Goal: Find specific page/section: Find specific page/section

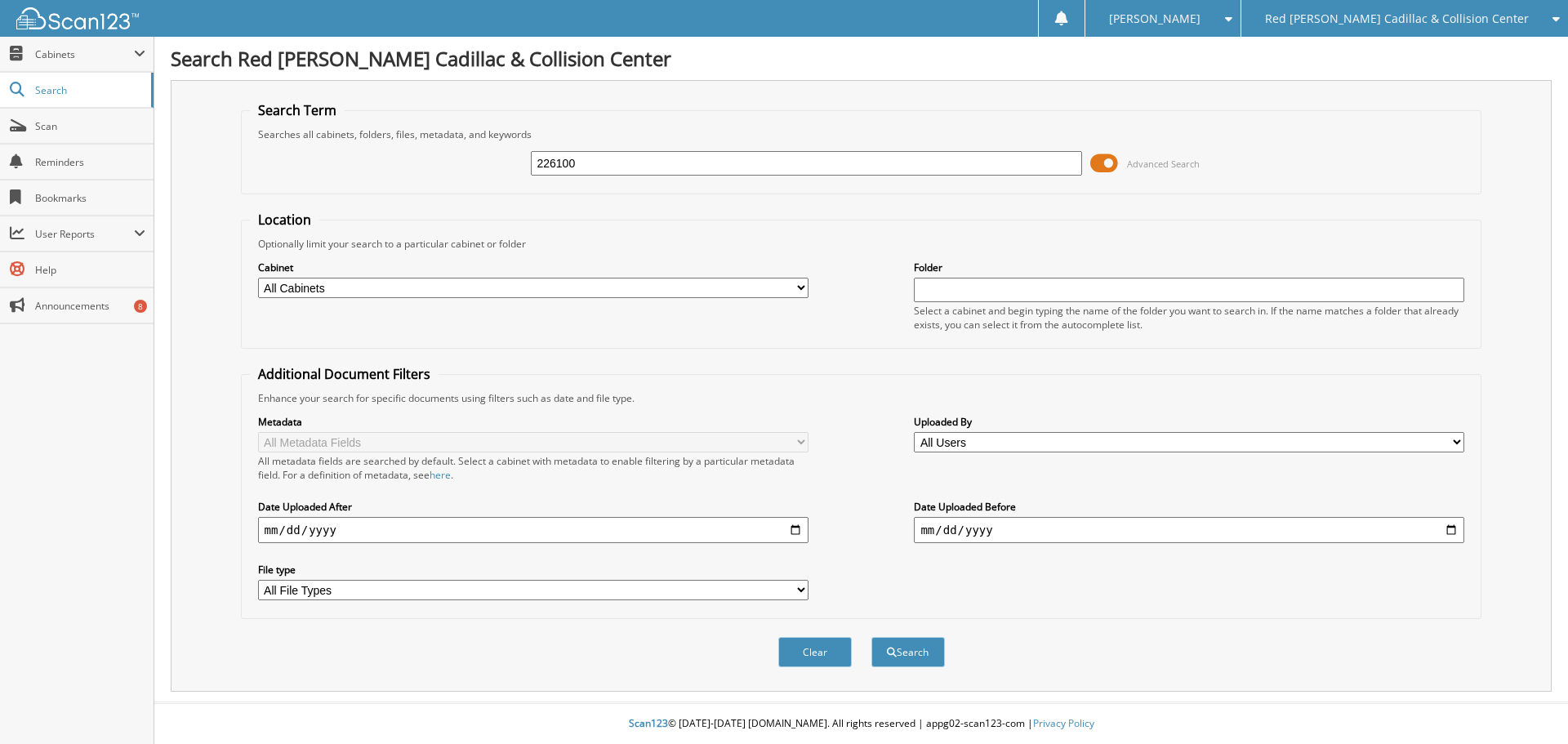
type input "226100"
click at [872, 637] on button "Search" at bounding box center [909, 652] width 73 height 31
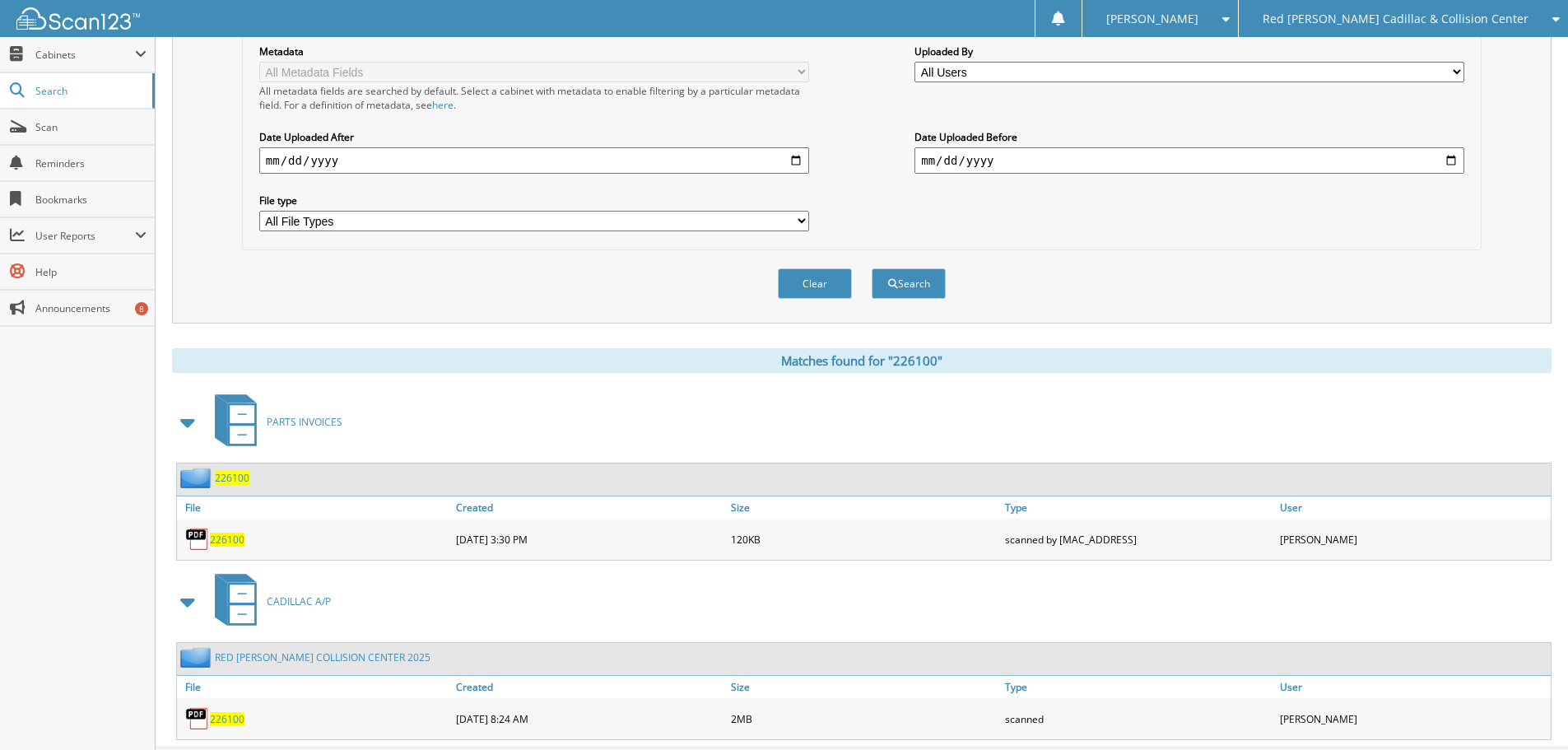
scroll to position [414, 0]
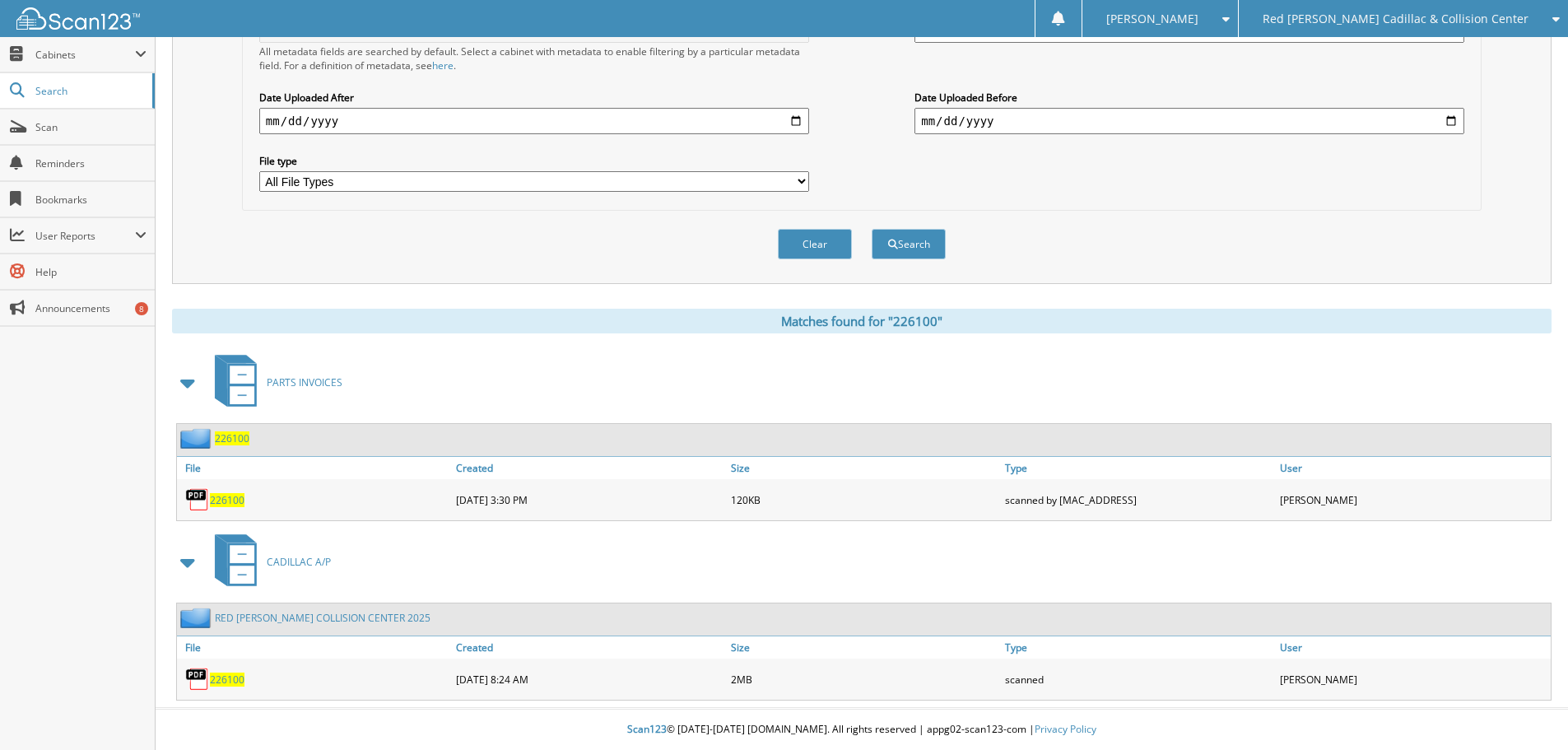
click at [214, 679] on span "226100" at bounding box center [227, 679] width 34 height 14
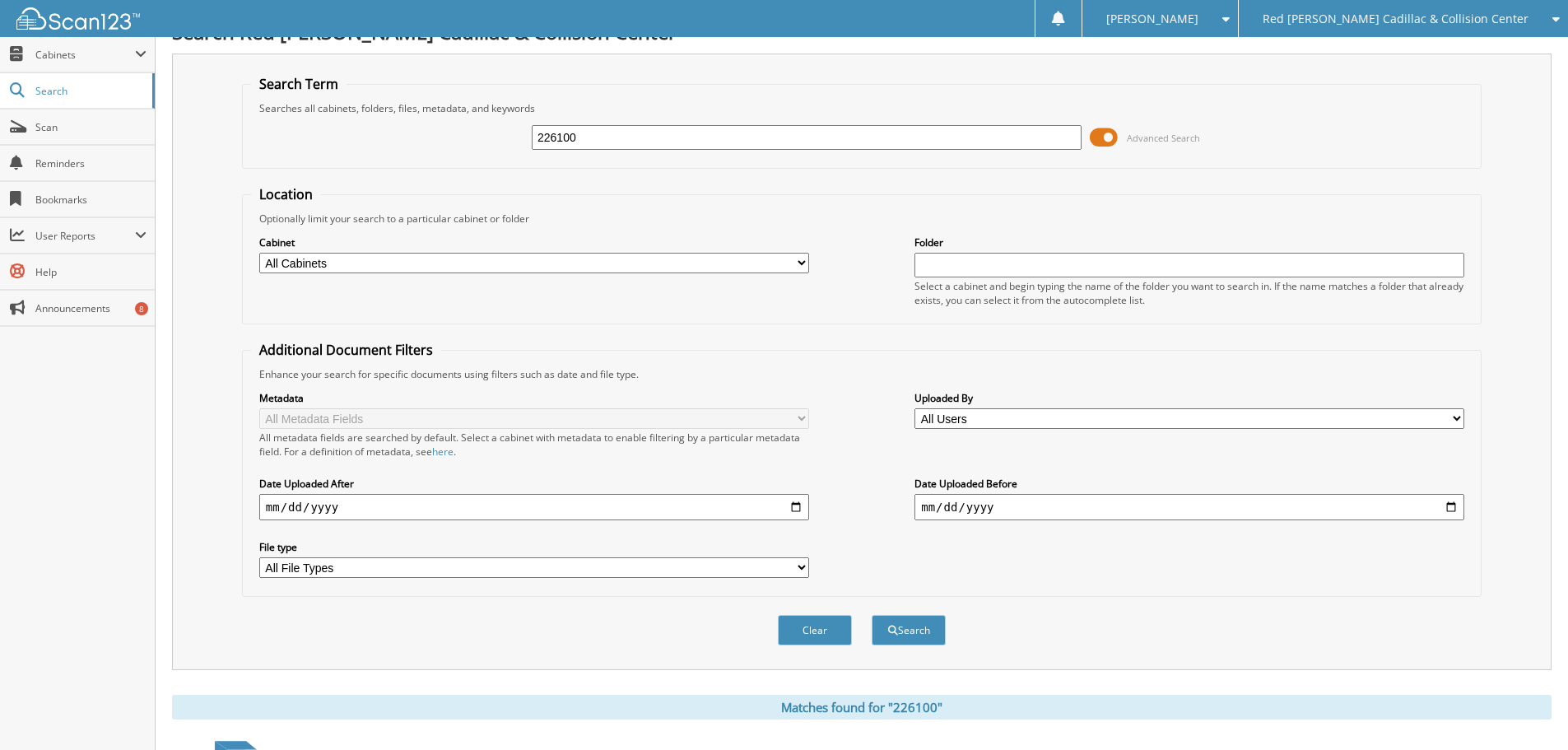
scroll to position [0, 0]
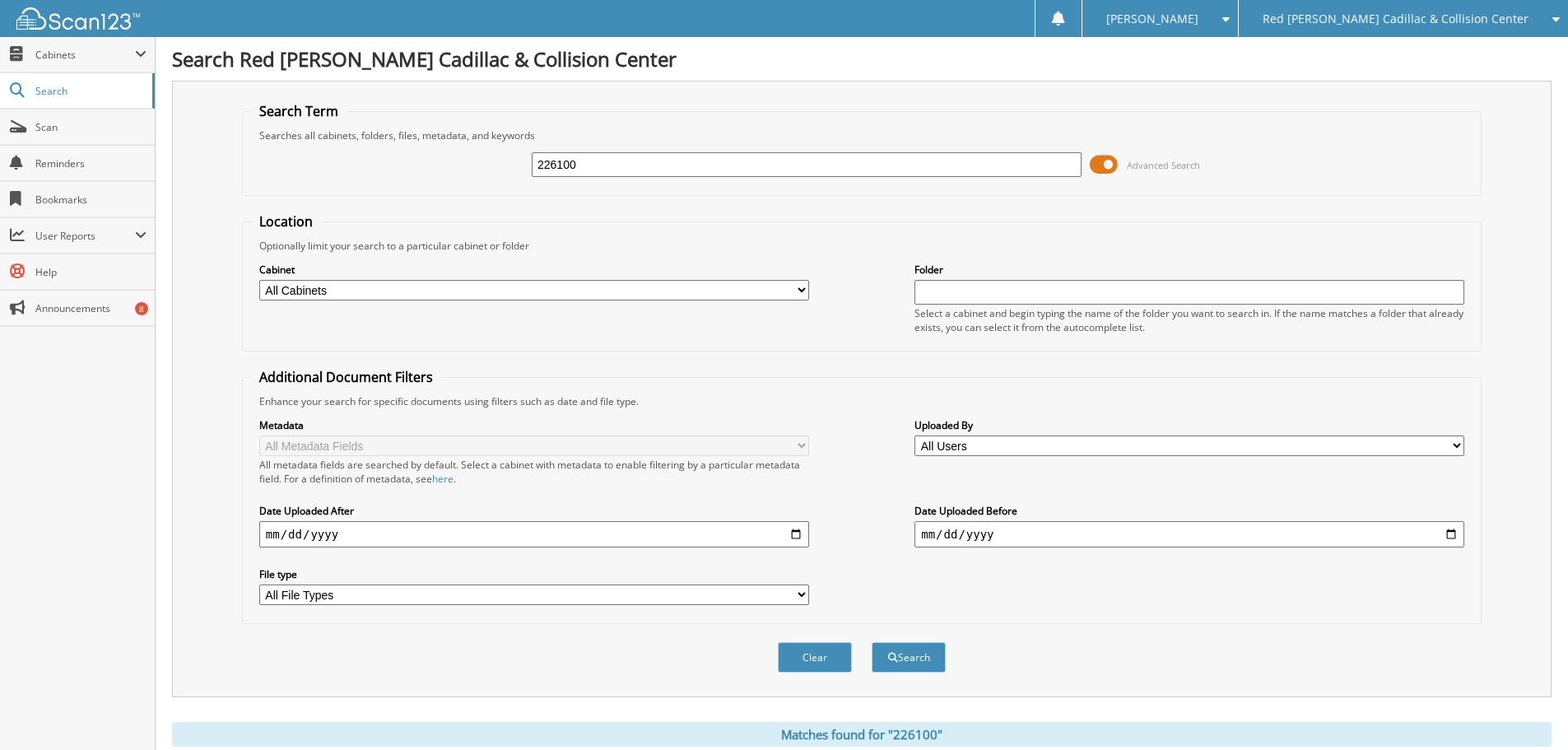
drag, startPoint x: 476, startPoint y: 168, endPoint x: 465, endPoint y: 169, distance: 11.0
click at [465, 169] on div "226100 Advanced Search" at bounding box center [862, 165] width 1222 height 44
type input "226285"
click at [872, 642] on button "Search" at bounding box center [909, 657] width 74 height 31
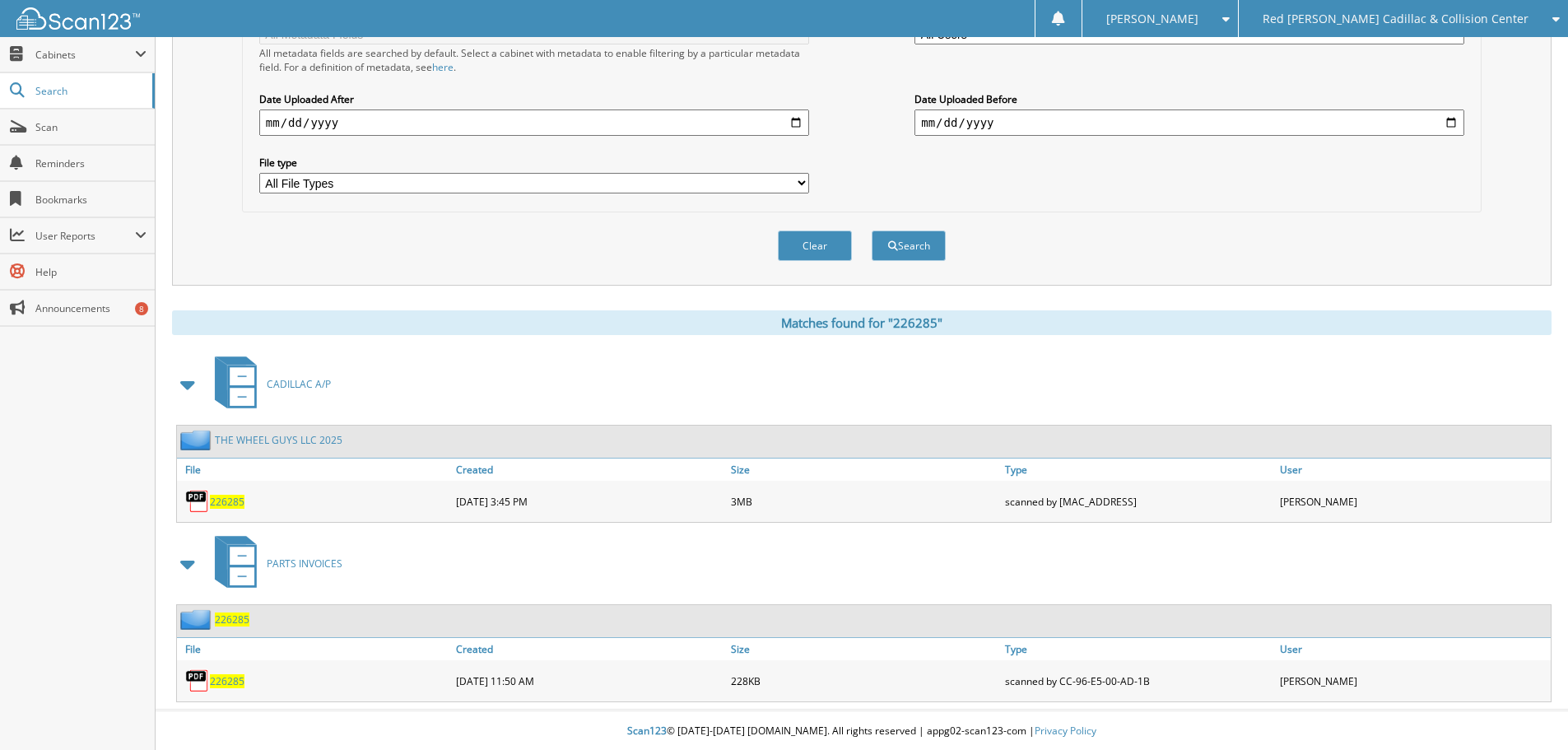
scroll to position [414, 0]
click at [227, 501] on span "226285" at bounding box center [227, 500] width 34 height 14
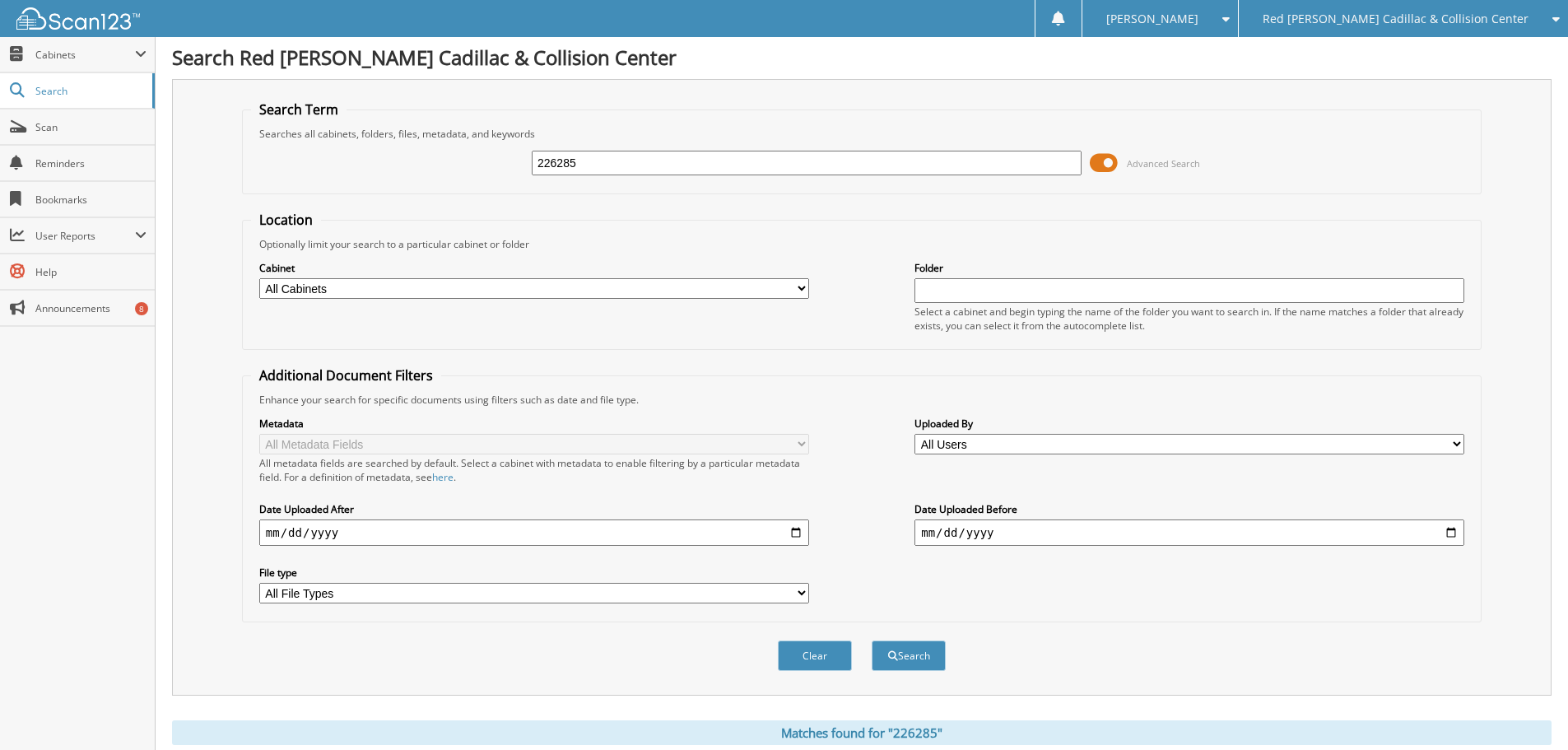
scroll to position [0, 0]
drag, startPoint x: 762, startPoint y: 172, endPoint x: 439, endPoint y: 179, distance: 323.1
click at [442, 179] on div "226285 Advanced Search" at bounding box center [862, 165] width 1222 height 44
type input "226322"
click at [872, 642] on button "Search" at bounding box center [909, 657] width 74 height 31
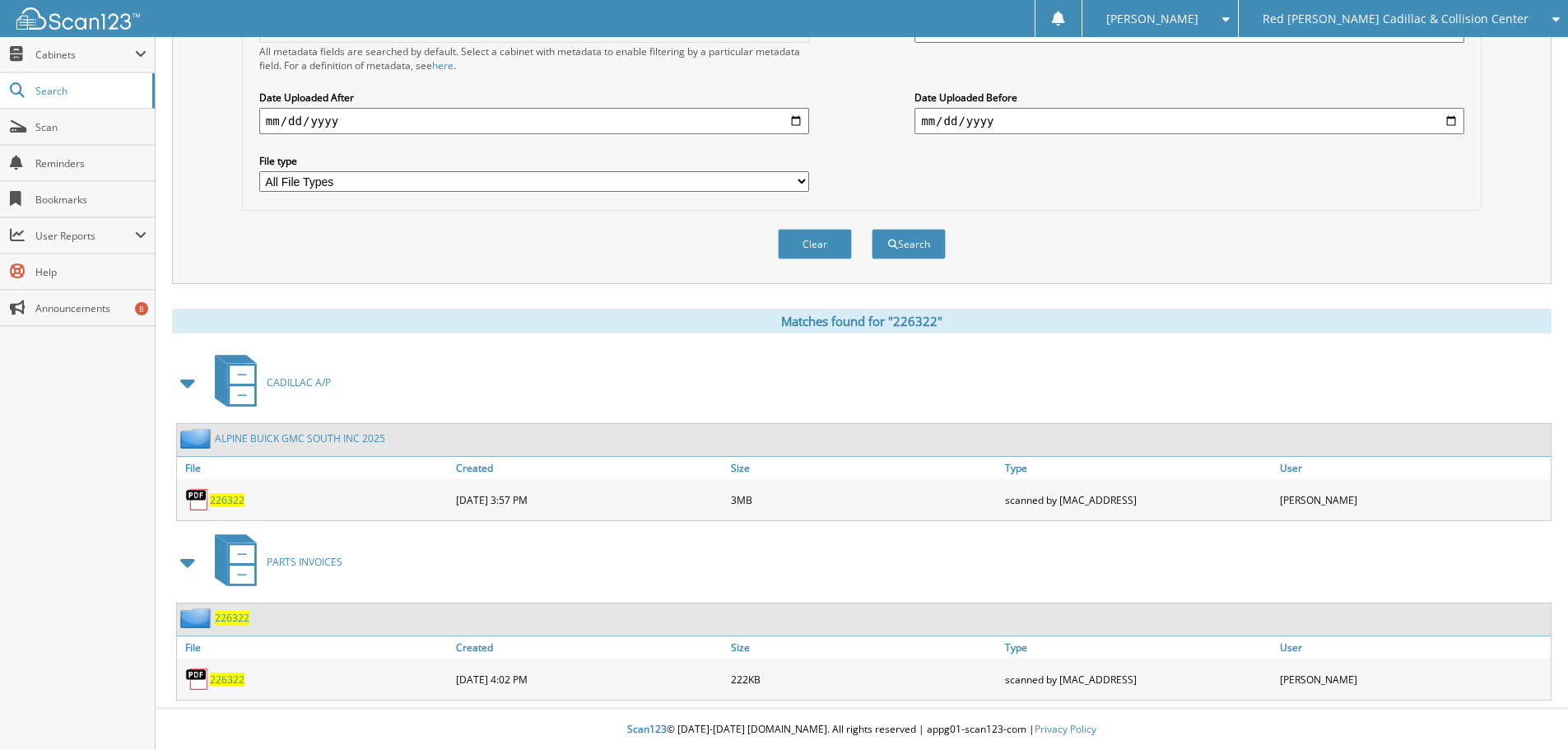
scroll to position [414, 0]
click at [224, 501] on span "226322" at bounding box center [227, 500] width 34 height 14
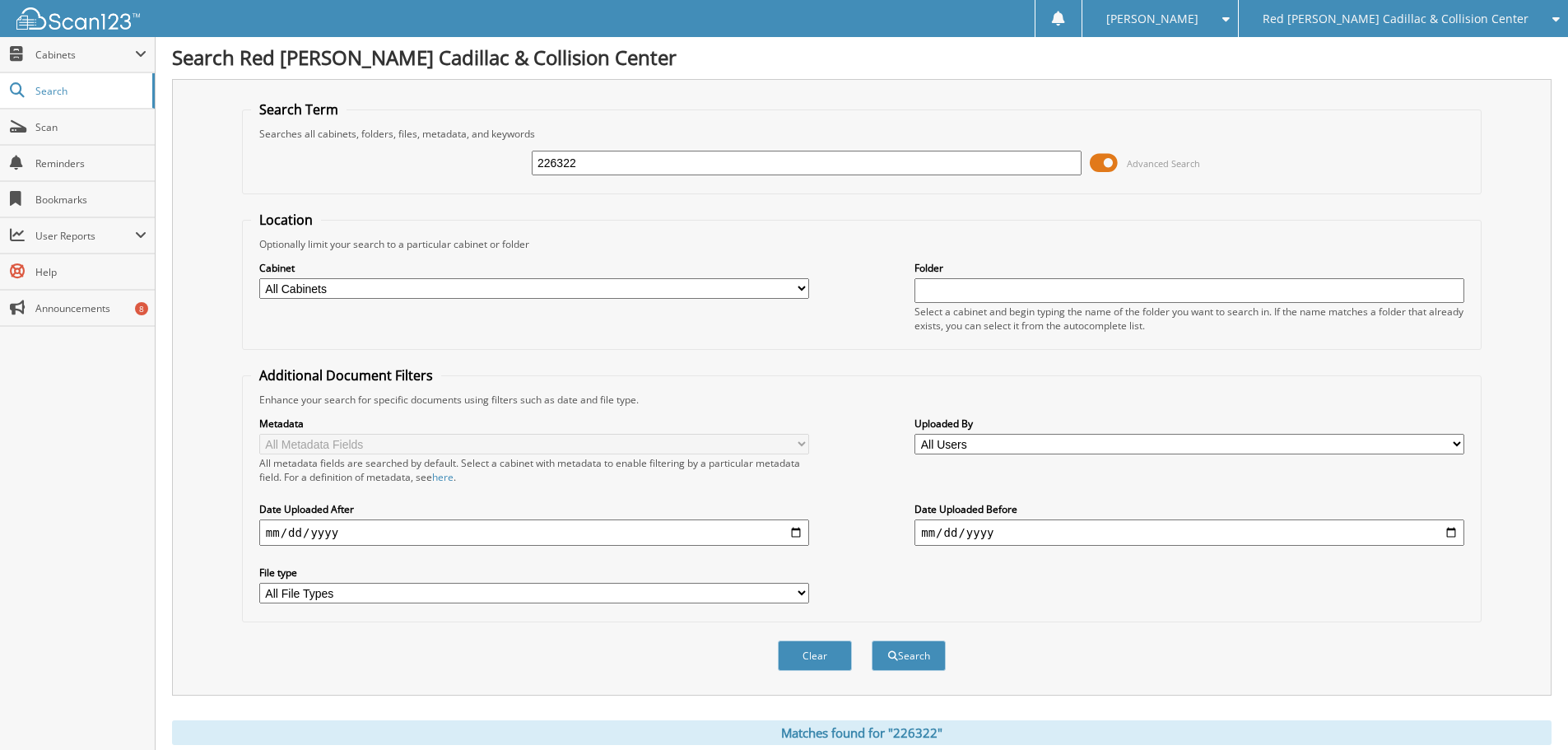
scroll to position [0, 0]
drag, startPoint x: 681, startPoint y: 167, endPoint x: 509, endPoint y: 169, distance: 172.0
click at [509, 169] on div "226322 Advanced Search" at bounding box center [862, 165] width 1222 height 44
type input "226277"
click at [872, 642] on button "Search" at bounding box center [909, 657] width 74 height 31
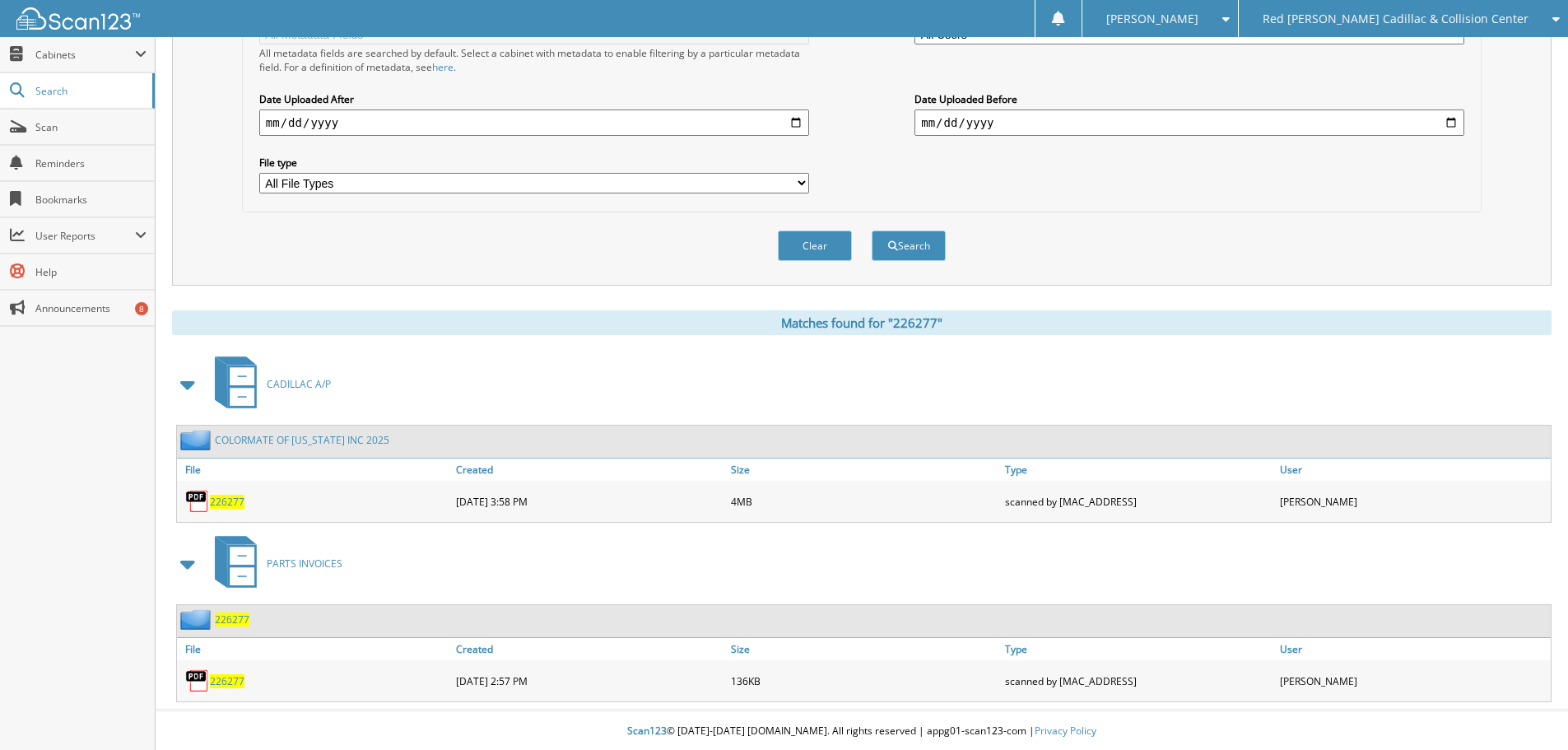
scroll to position [414, 0]
click at [234, 501] on span "226277" at bounding box center [227, 500] width 34 height 14
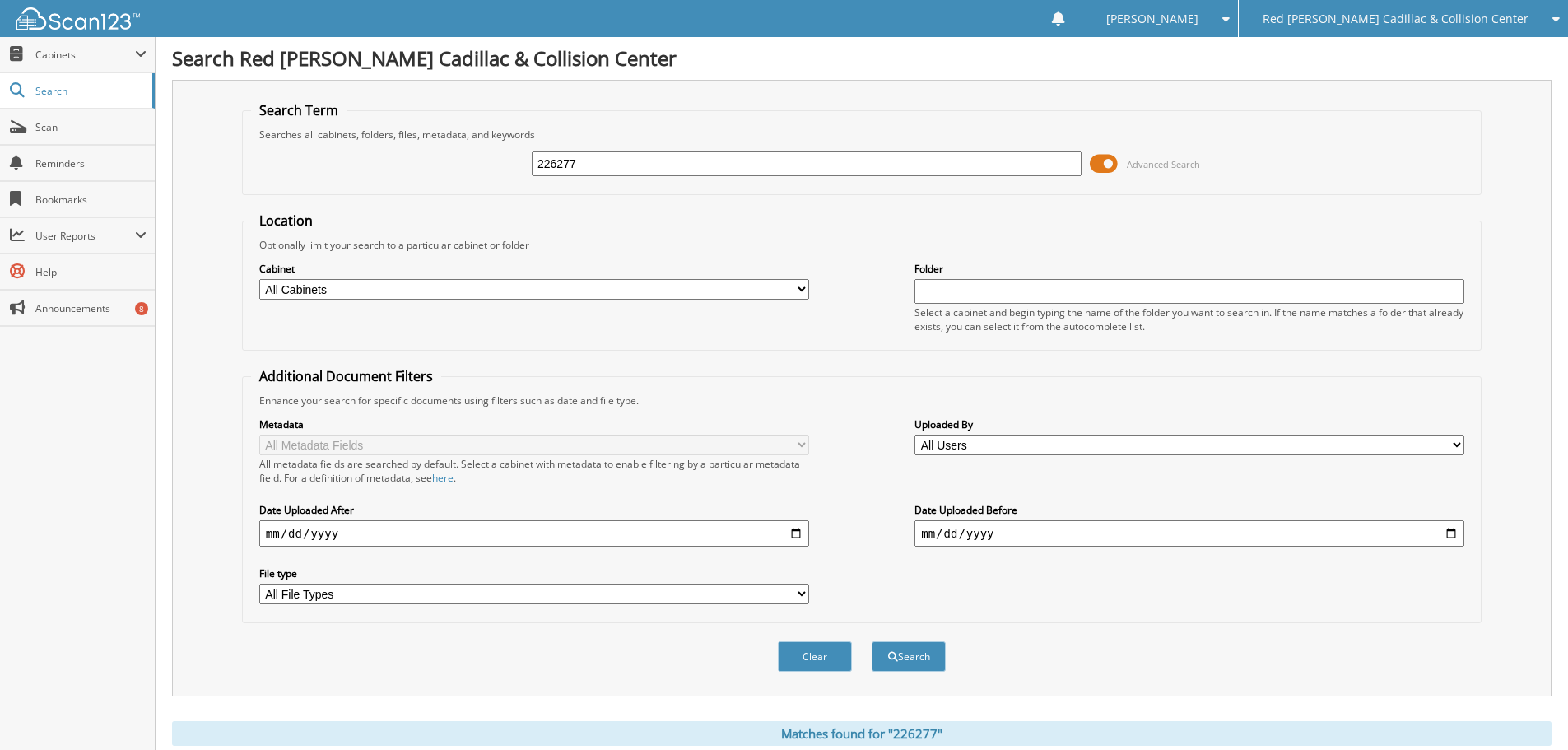
scroll to position [0, 0]
drag, startPoint x: 658, startPoint y: 161, endPoint x: 508, endPoint y: 162, distance: 150.0
click at [509, 162] on div "226277 Advanced Search" at bounding box center [862, 165] width 1222 height 44
type input "226162"
click at [872, 642] on button "Search" at bounding box center [909, 657] width 74 height 31
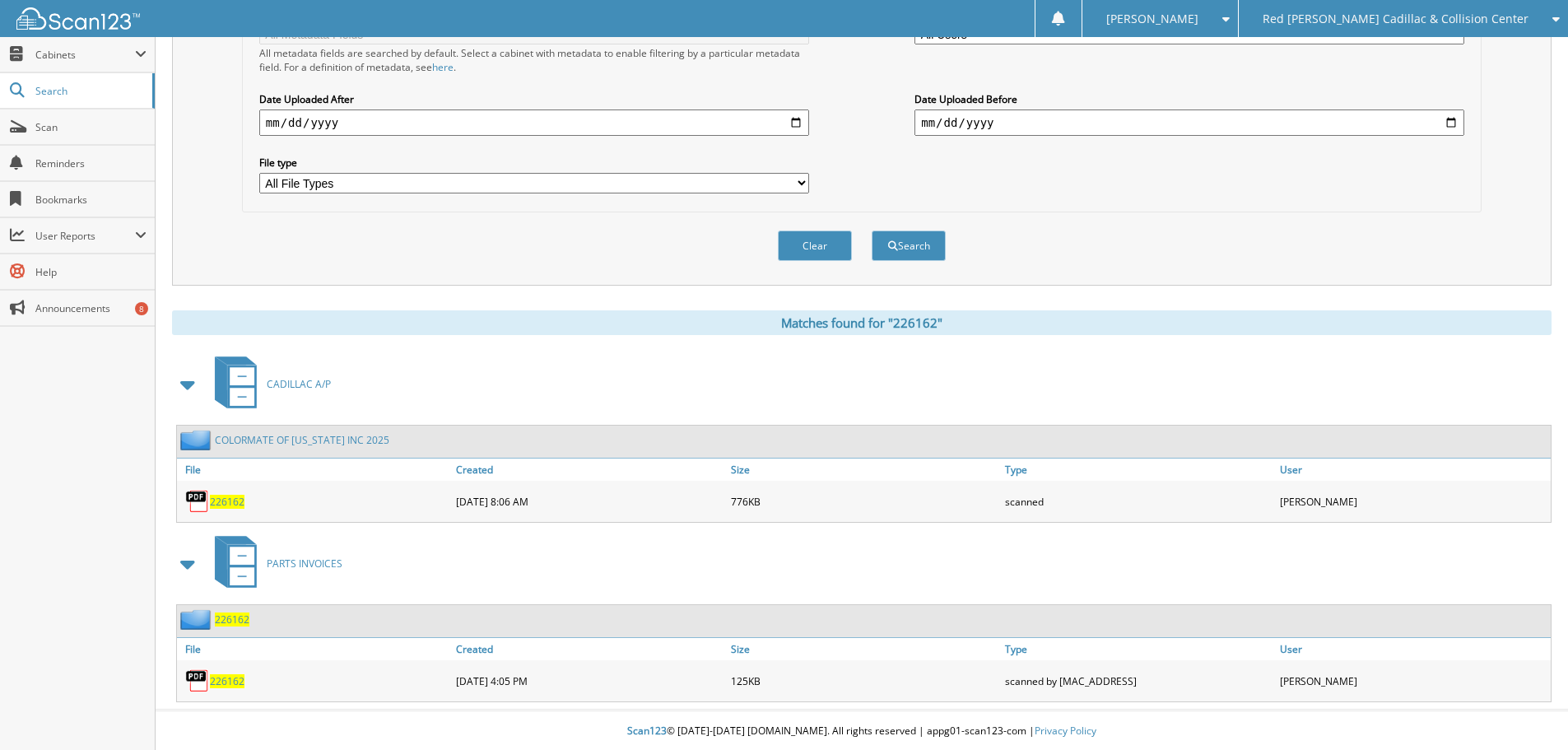
scroll to position [414, 0]
click at [234, 505] on span "226162" at bounding box center [227, 500] width 34 height 14
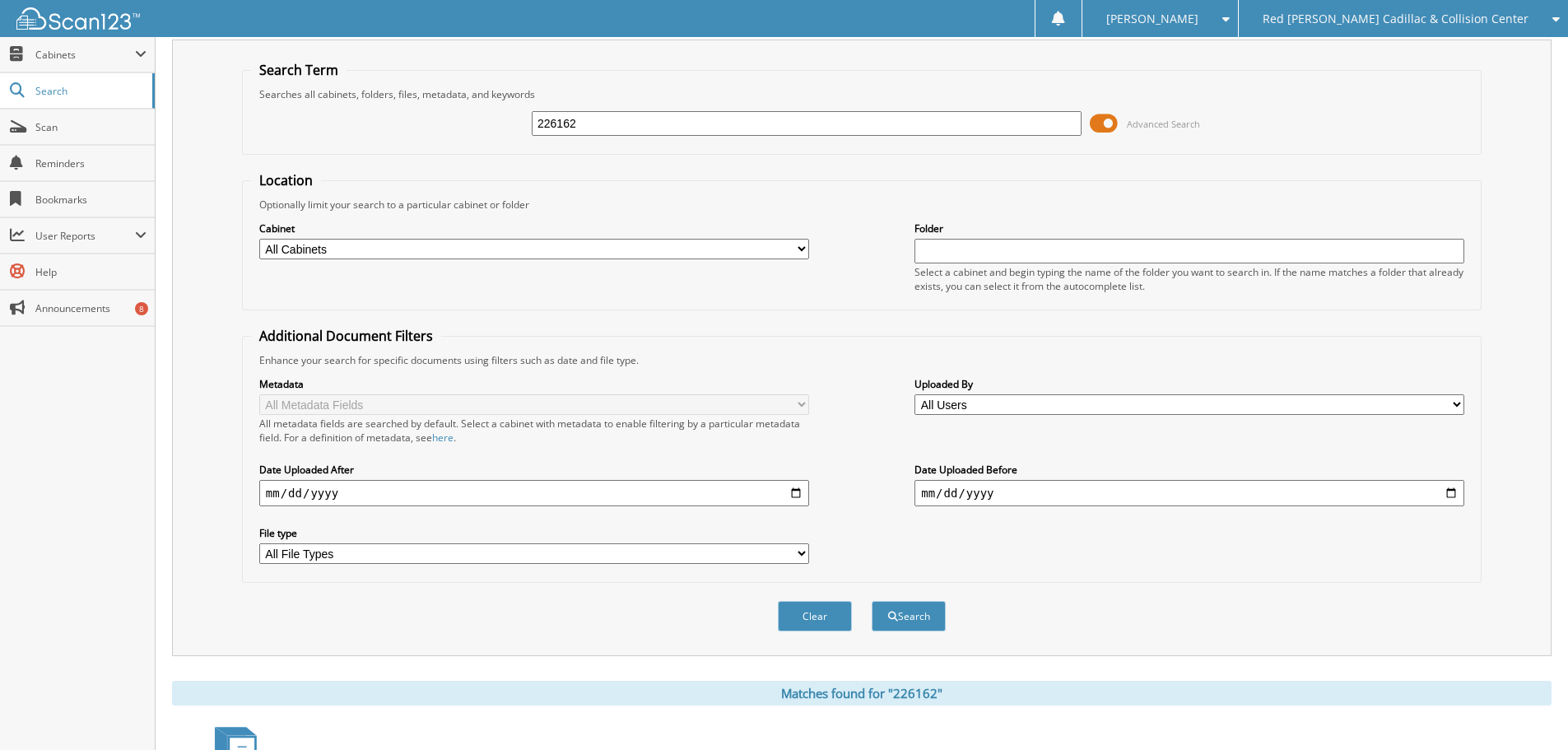
scroll to position [0, 0]
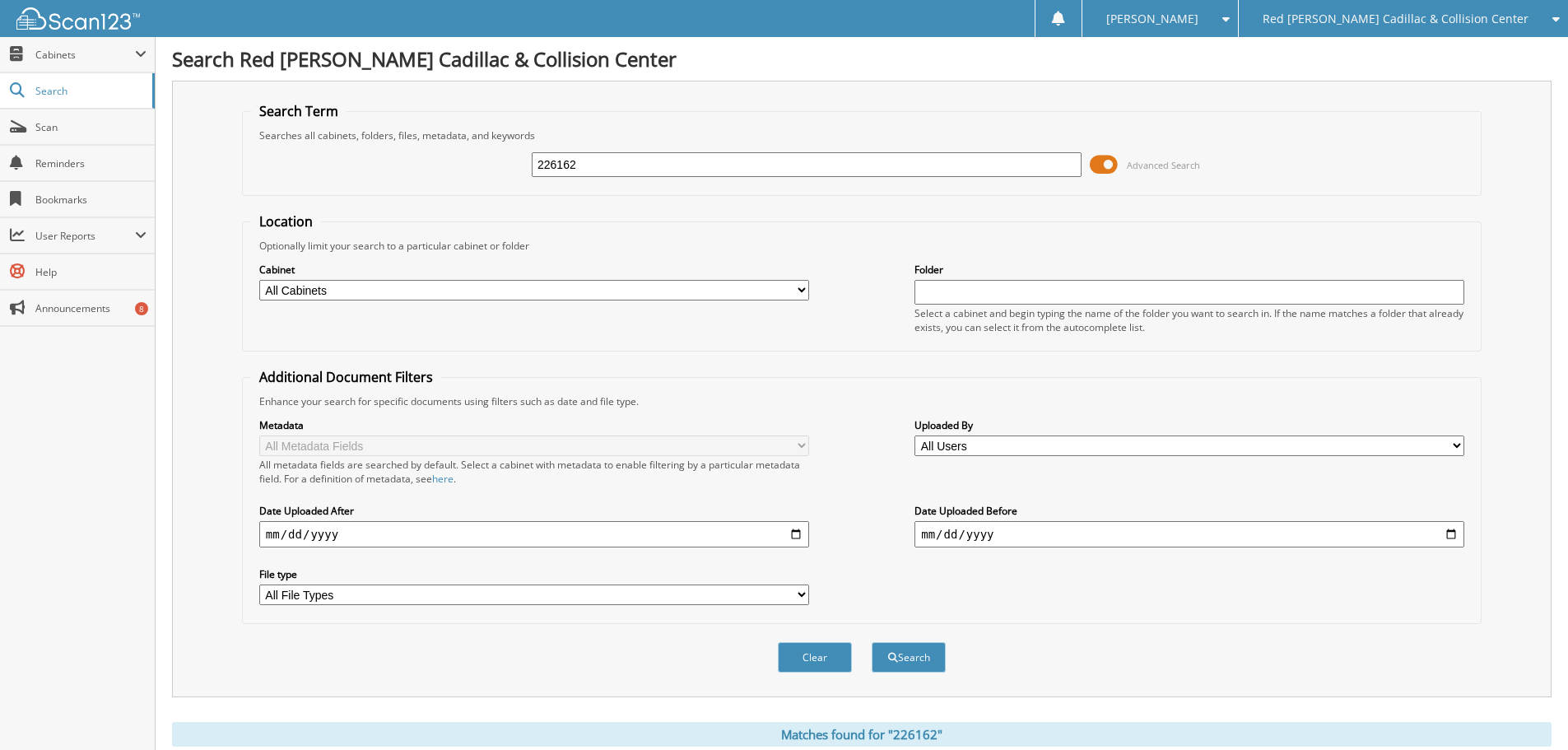
drag, startPoint x: 645, startPoint y: 167, endPoint x: 443, endPoint y: 179, distance: 202.4
click at [443, 179] on div "226162 Advanced Search" at bounding box center [862, 165] width 1222 height 44
type input "226320"
click at [872, 642] on button "Search" at bounding box center [909, 657] width 74 height 31
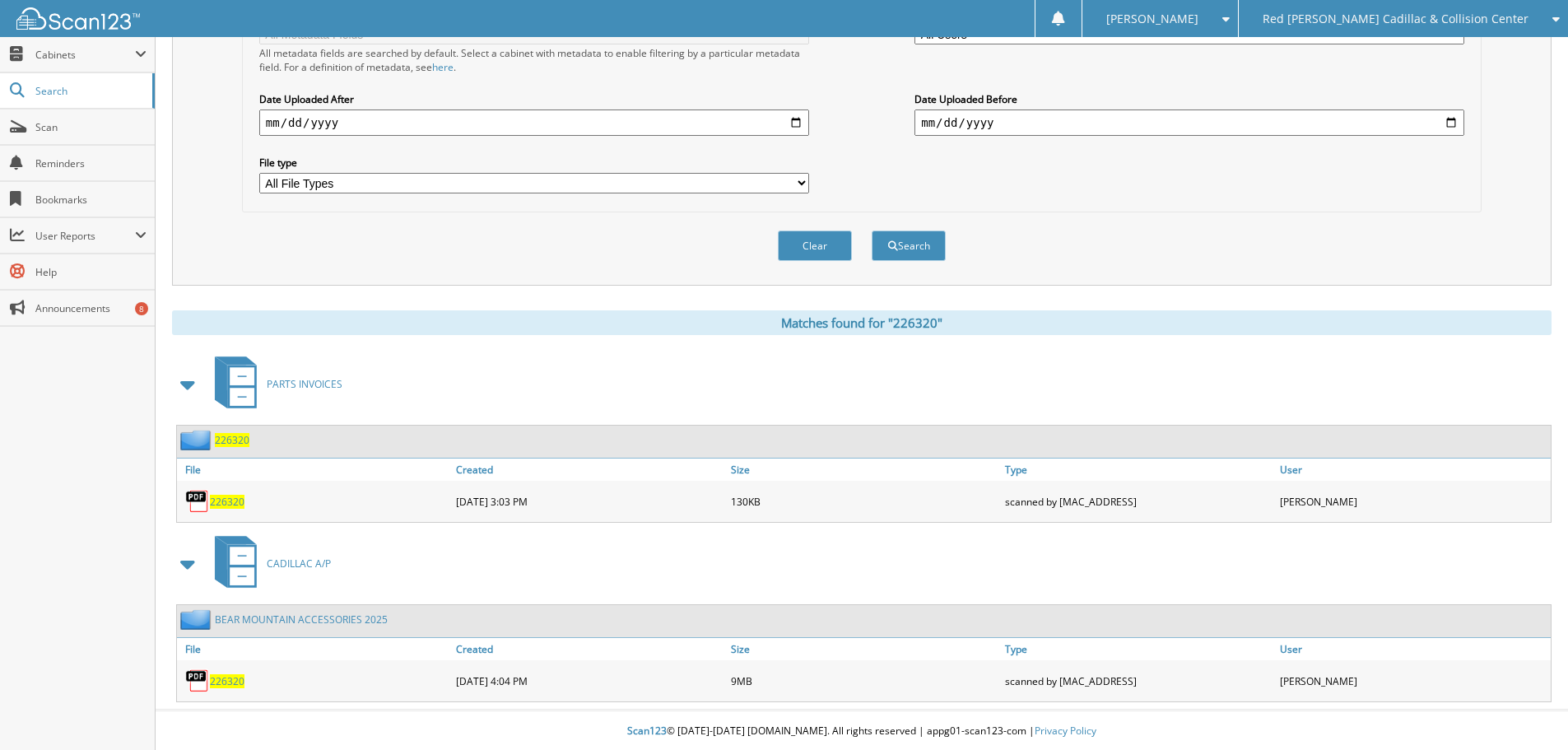
scroll to position [414, 0]
click at [237, 681] on span "226320" at bounding box center [227, 679] width 34 height 14
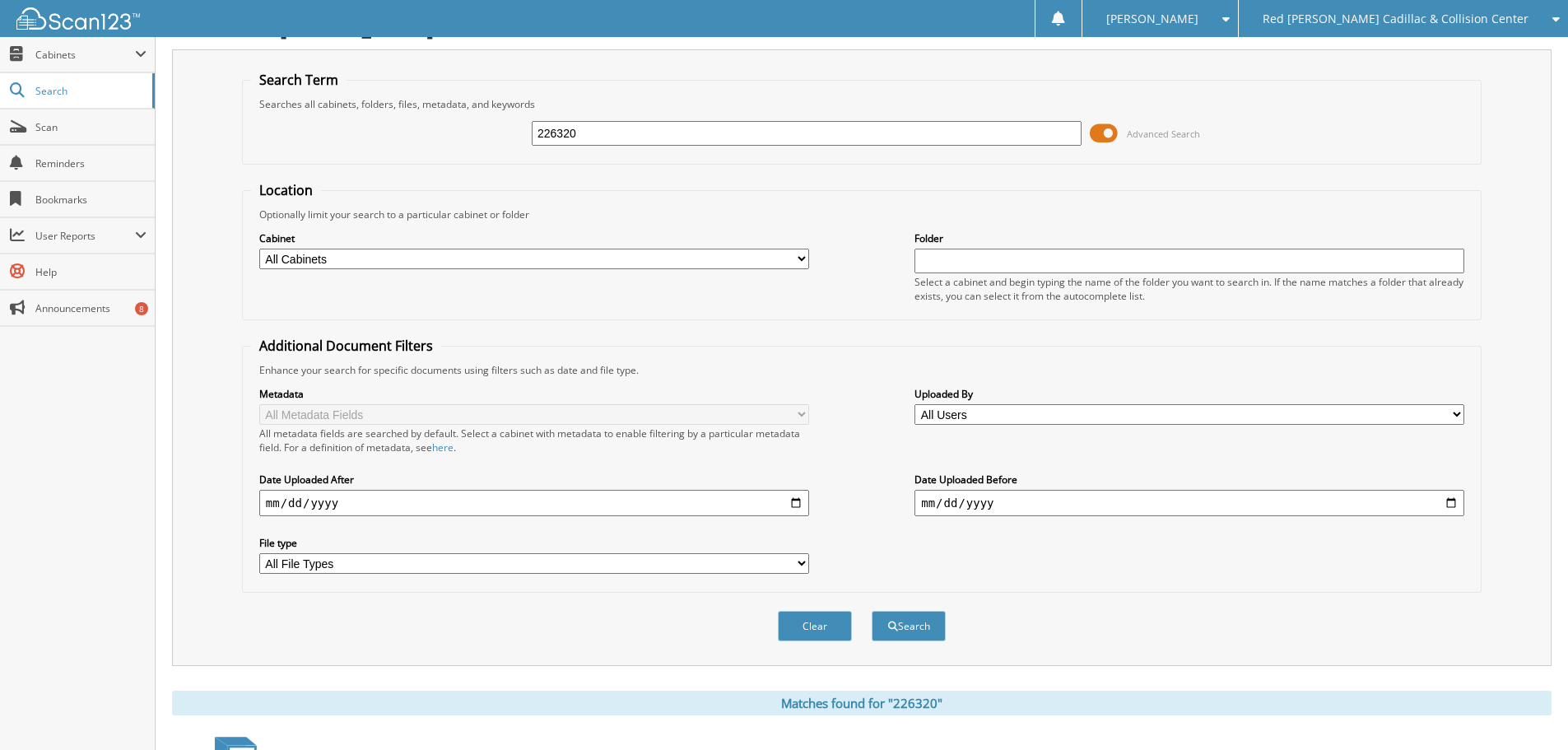
scroll to position [3, 0]
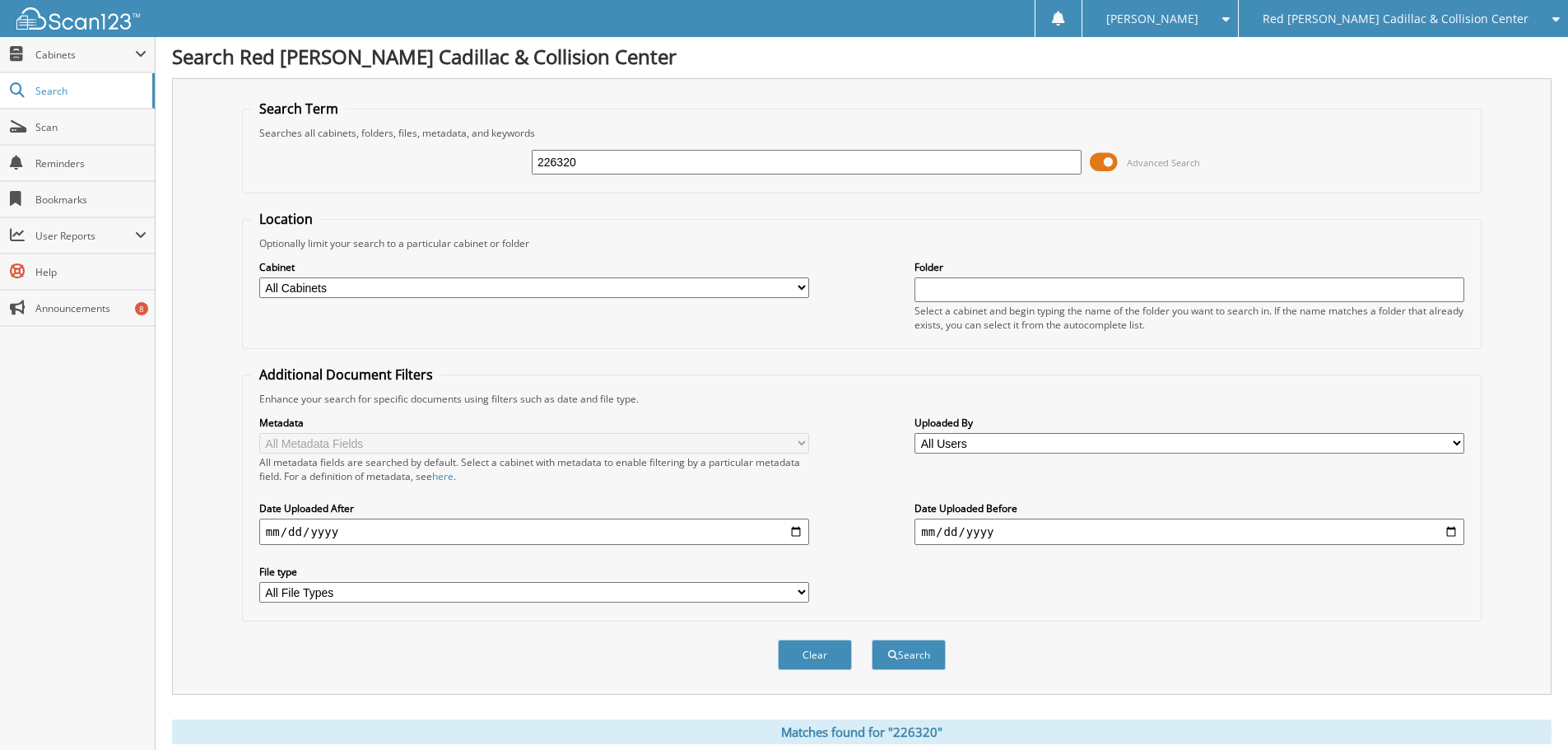
drag, startPoint x: 633, startPoint y: 165, endPoint x: 489, endPoint y: 182, distance: 145.0
click at [489, 182] on div "226320 Advanced Search" at bounding box center [862, 162] width 1222 height 44
click at [628, 164] on input "226320" at bounding box center [806, 165] width 550 height 25
drag, startPoint x: 661, startPoint y: 161, endPoint x: 506, endPoint y: 158, distance: 155.0
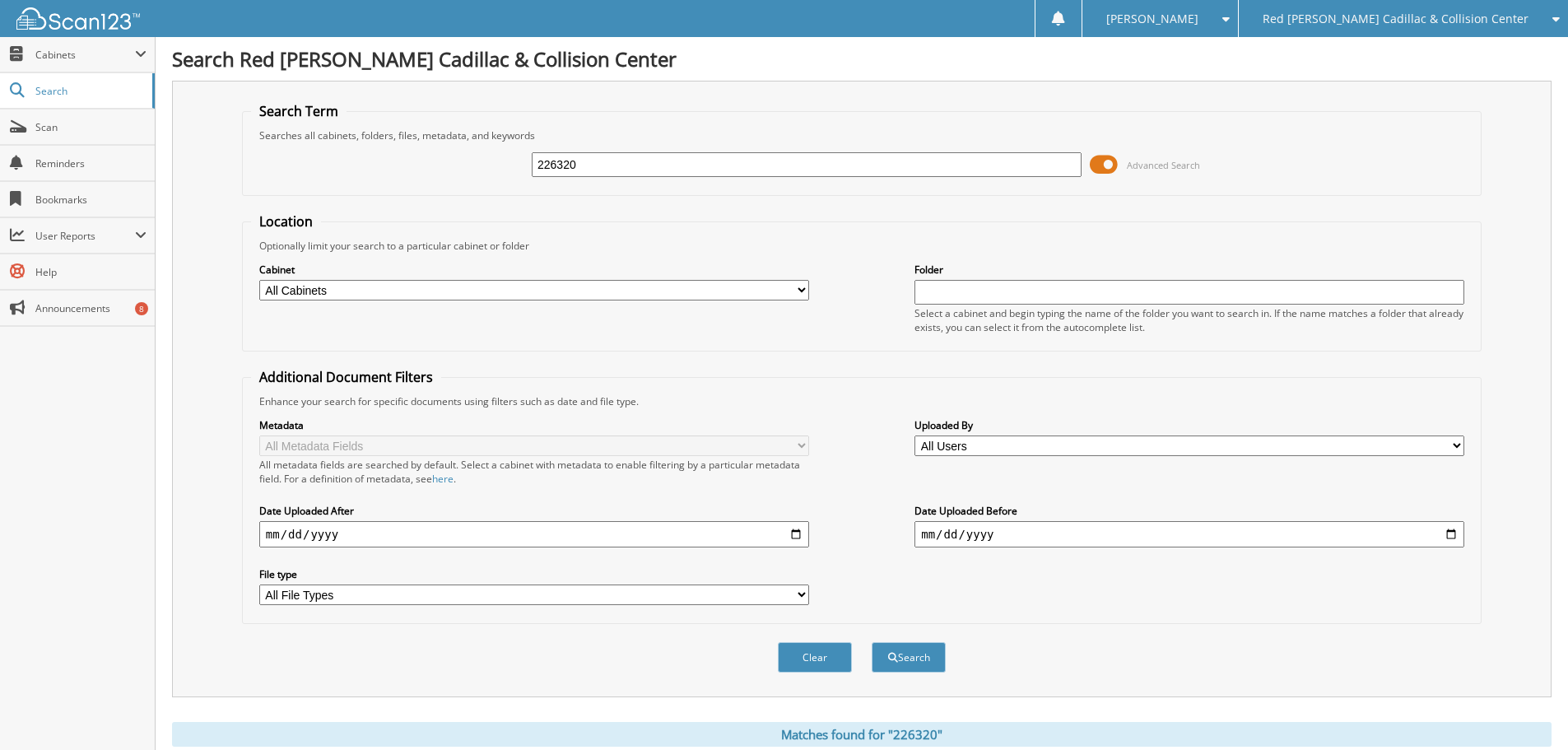
click at [506, 158] on div "226320 Advanced Search" at bounding box center [862, 165] width 1222 height 44
type input "225180"
click at [872, 642] on button "Search" at bounding box center [909, 657] width 74 height 31
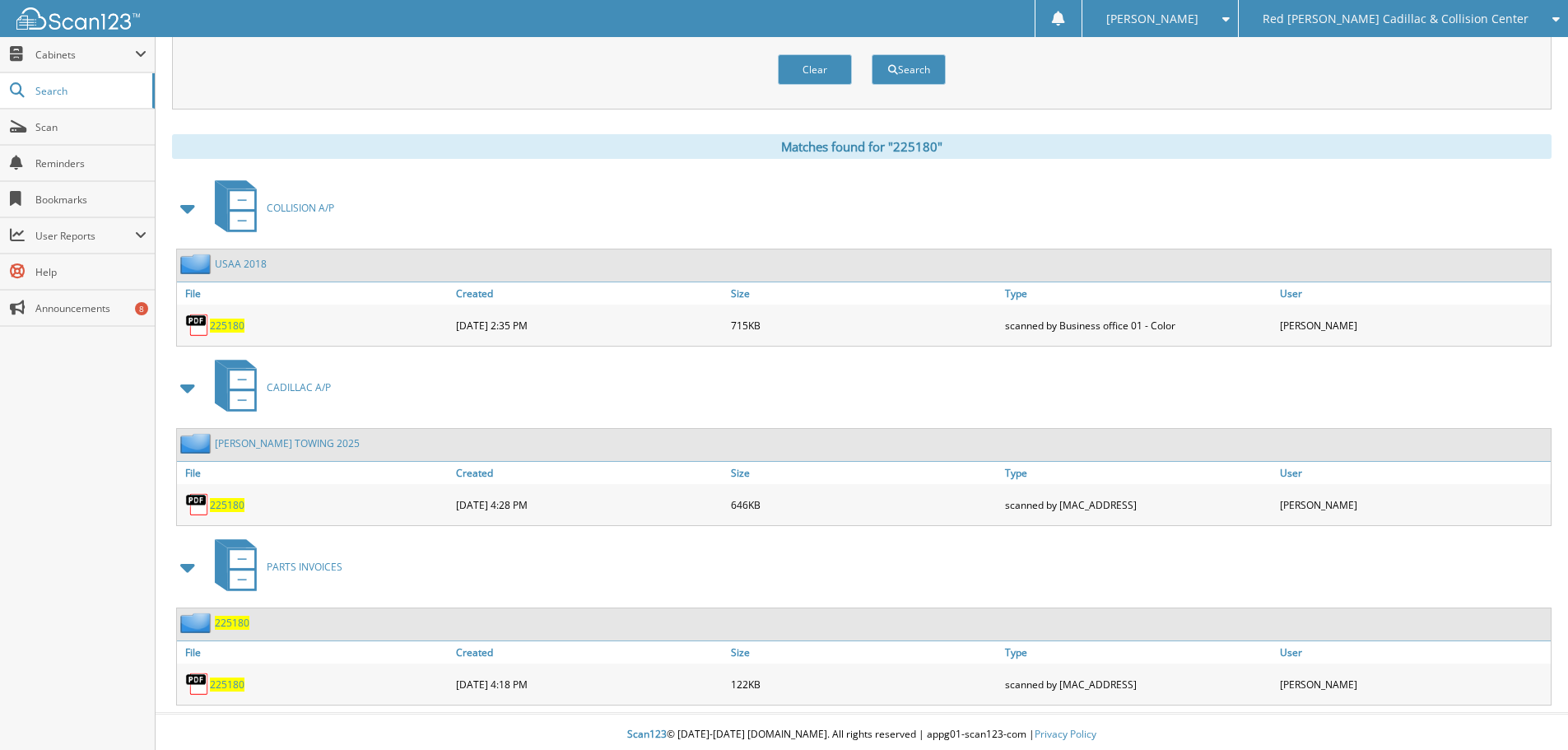
scroll to position [593, 0]
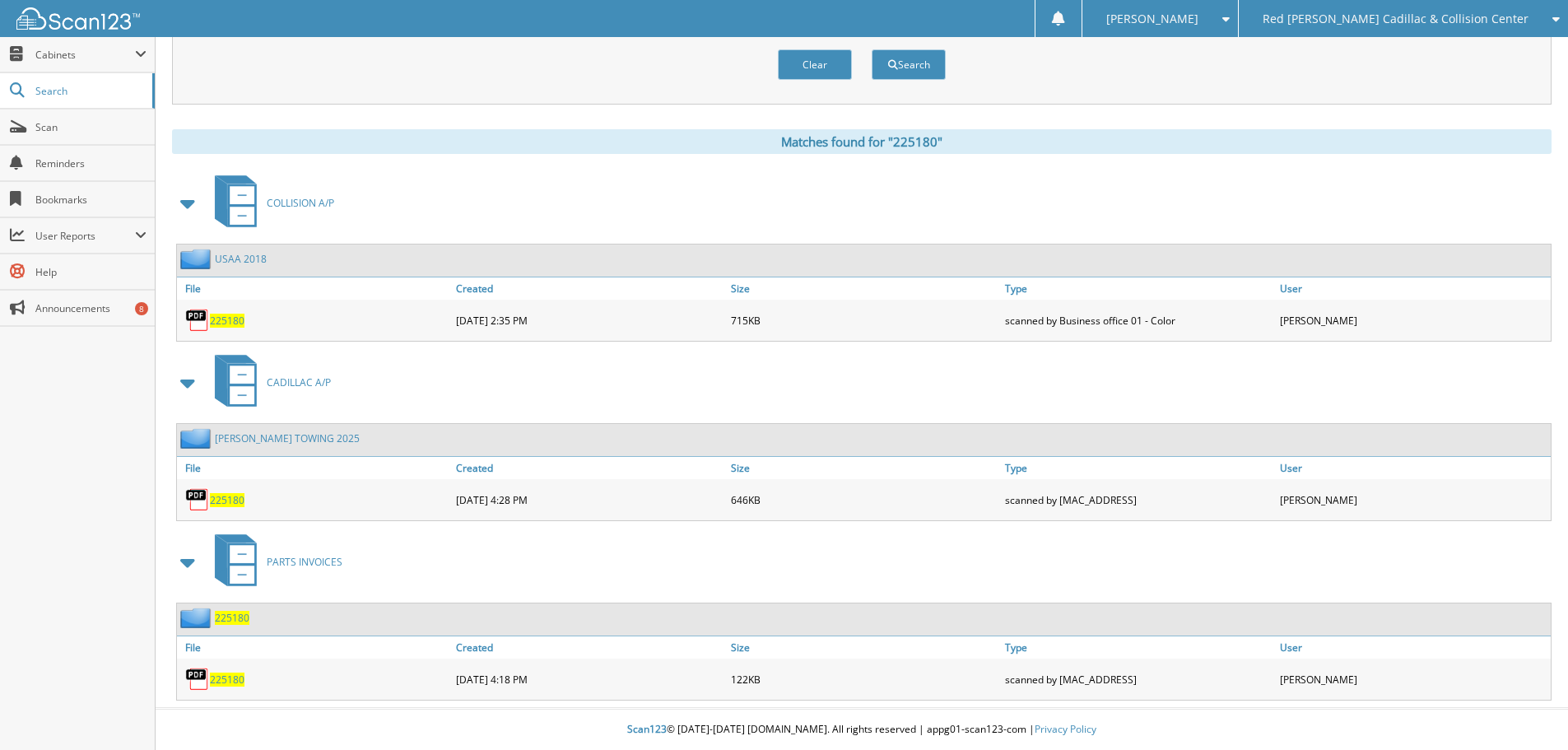
click at [227, 500] on span "225180" at bounding box center [227, 500] width 34 height 14
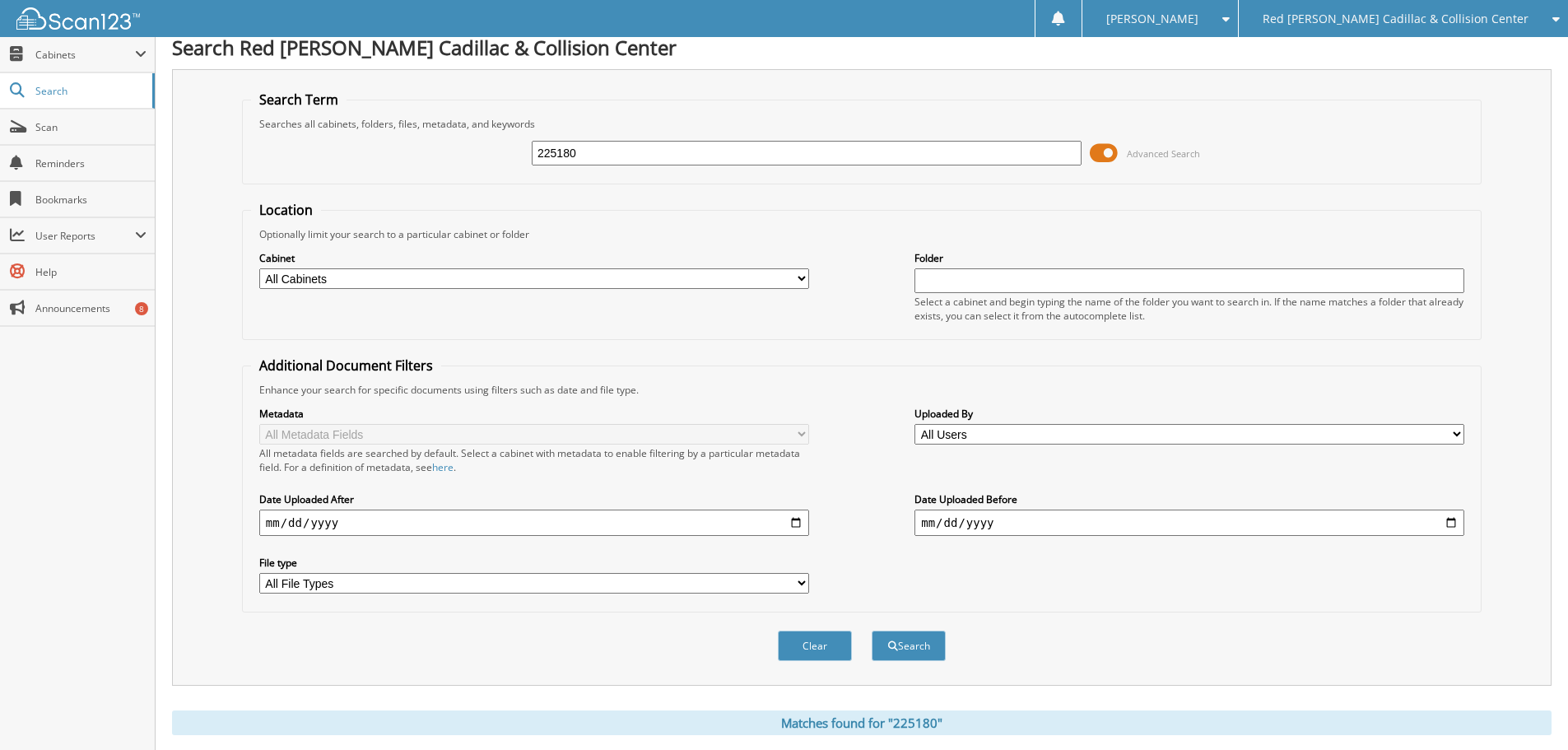
scroll to position [0, 0]
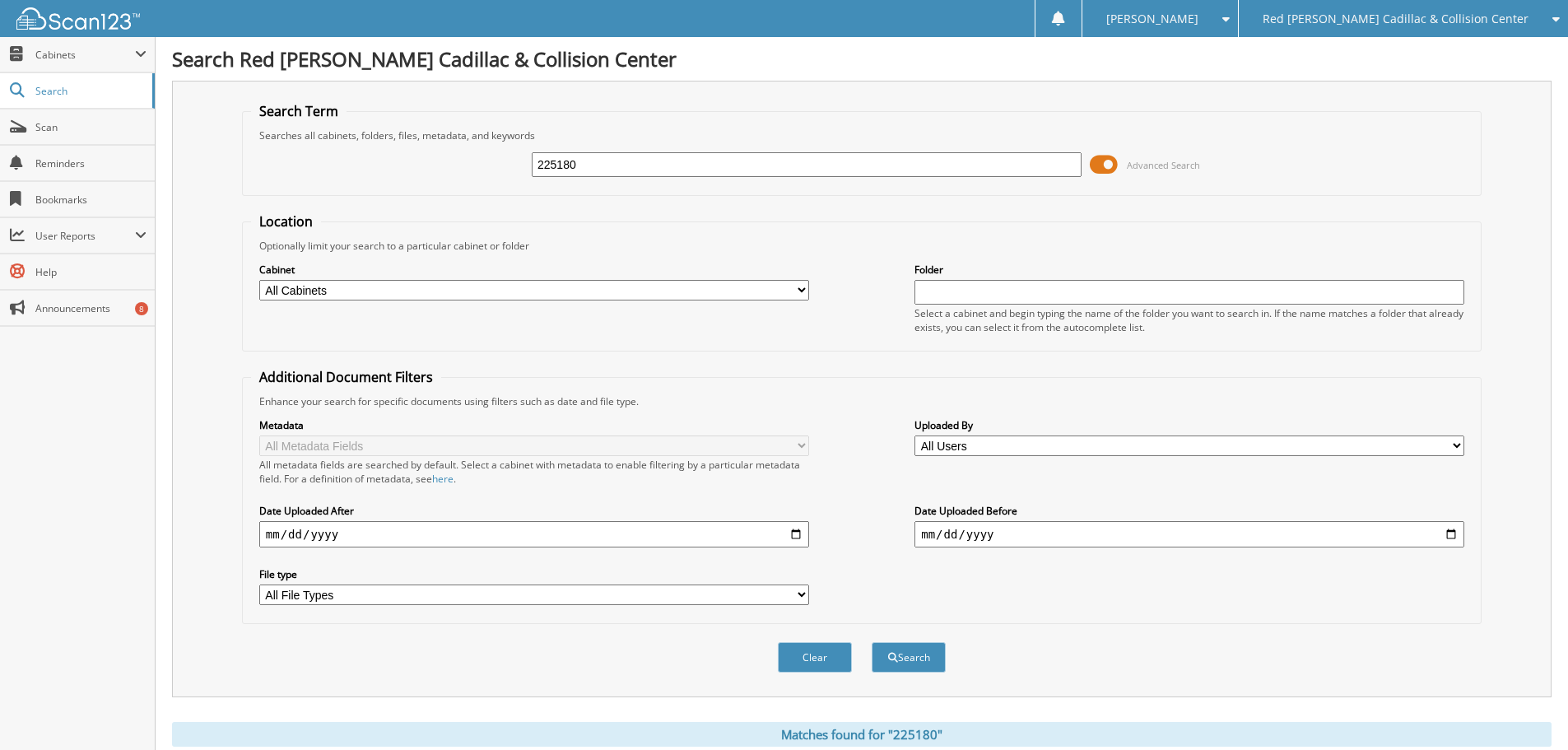
drag, startPoint x: 602, startPoint y: 164, endPoint x: 493, endPoint y: 166, distance: 109.0
click at [495, 165] on div "225180 Advanced Search" at bounding box center [862, 165] width 1222 height 44
type input "226101"
click at [872, 642] on button "Search" at bounding box center [909, 657] width 74 height 31
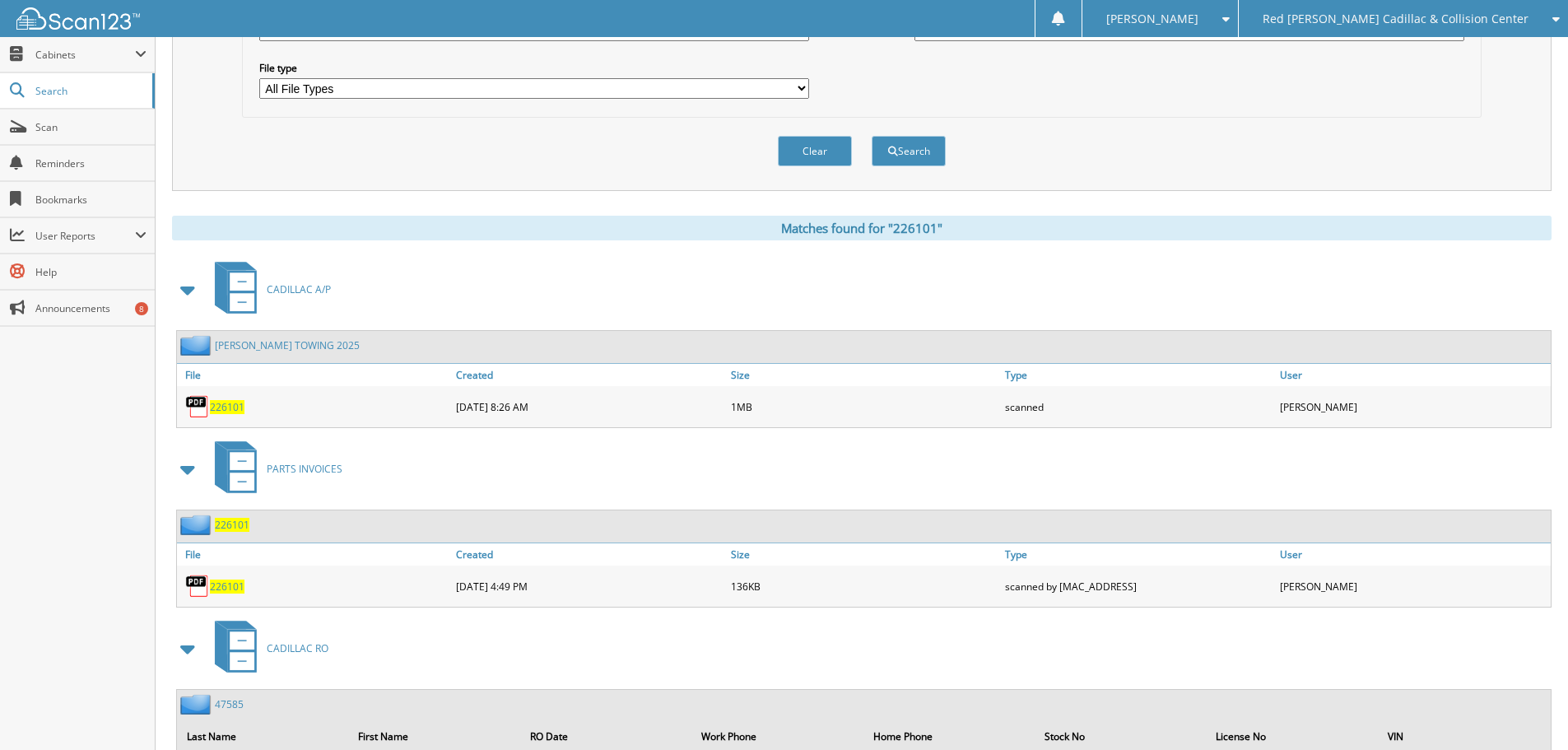
scroll to position [658, 0]
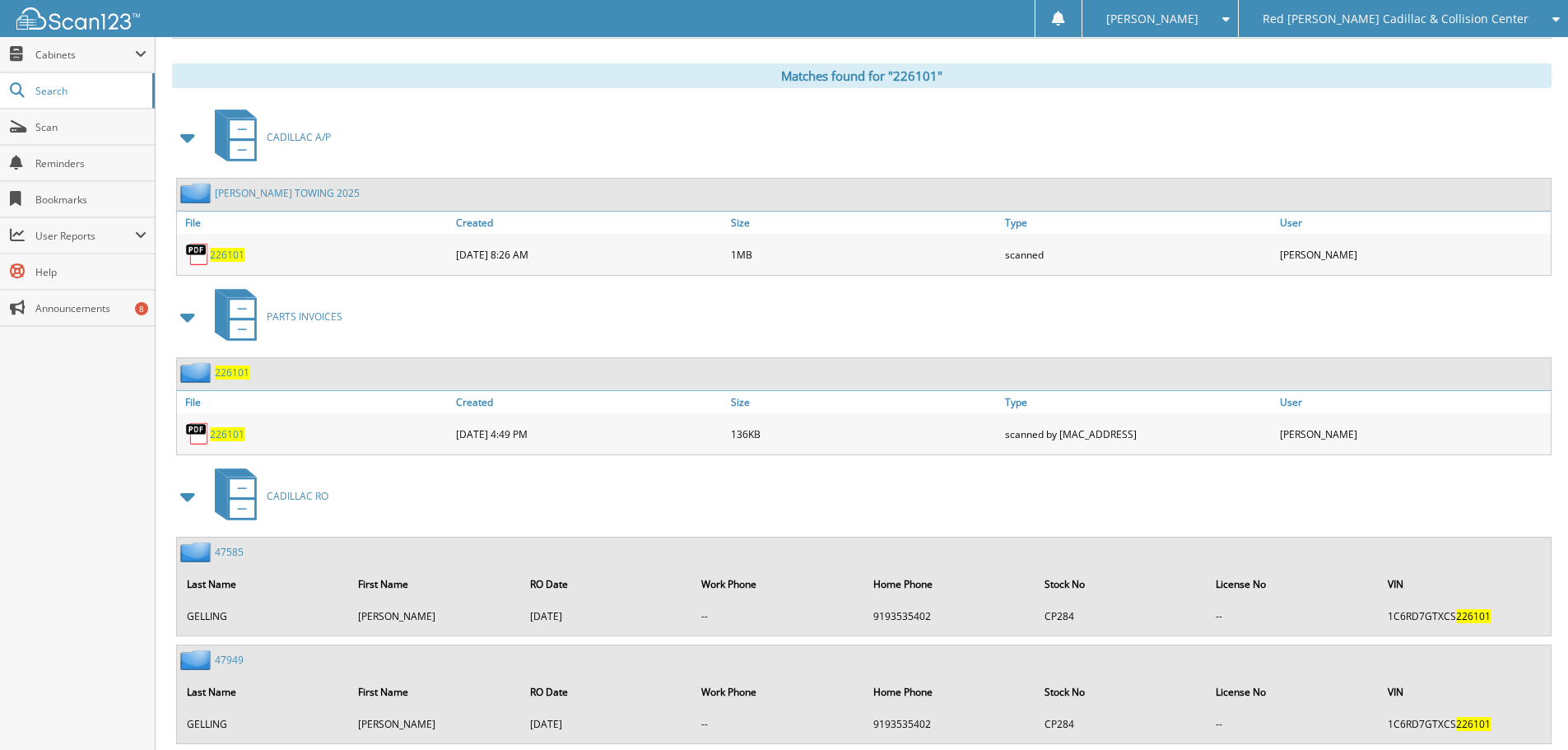
click at [230, 255] on span "226101" at bounding box center [227, 255] width 34 height 14
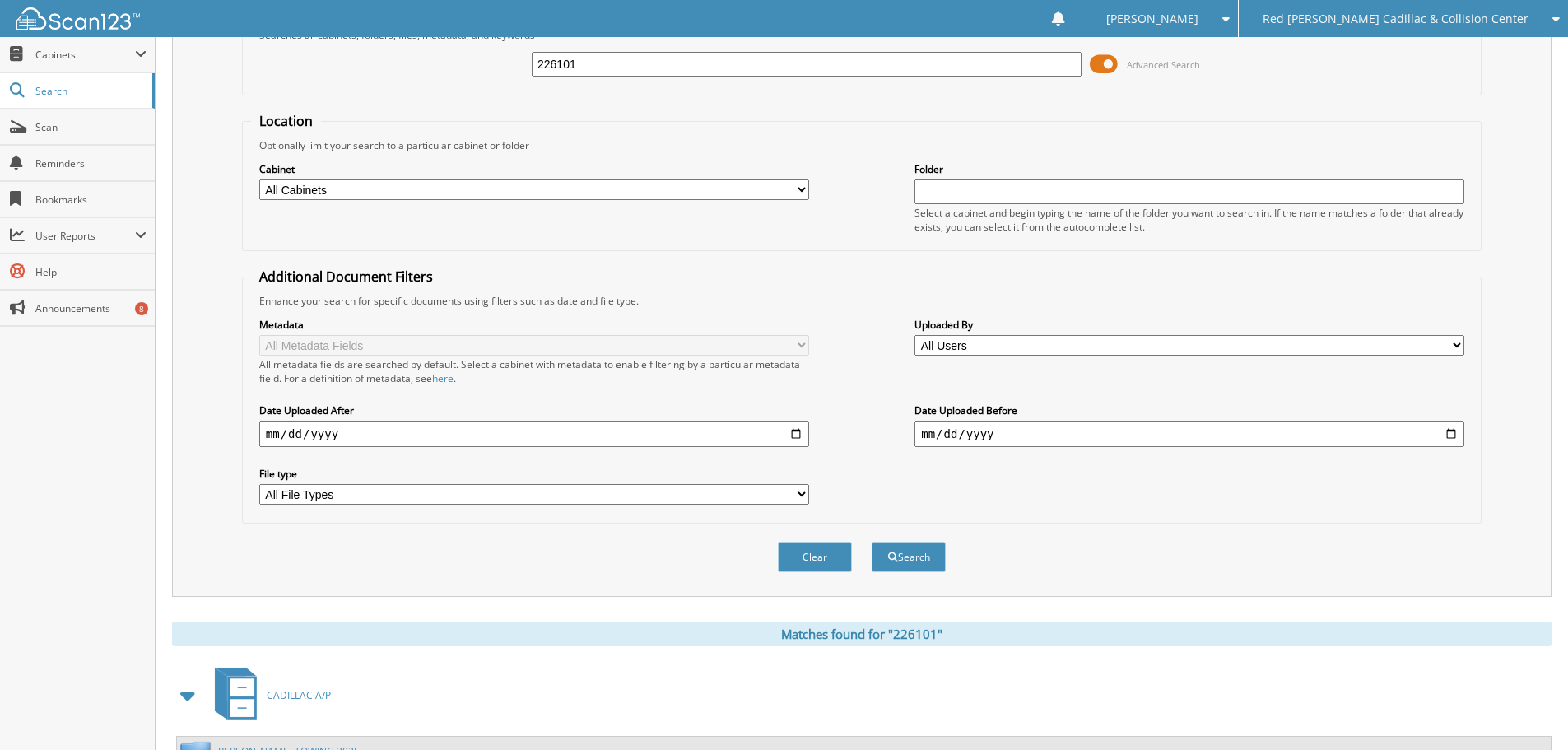
scroll to position [82, 0]
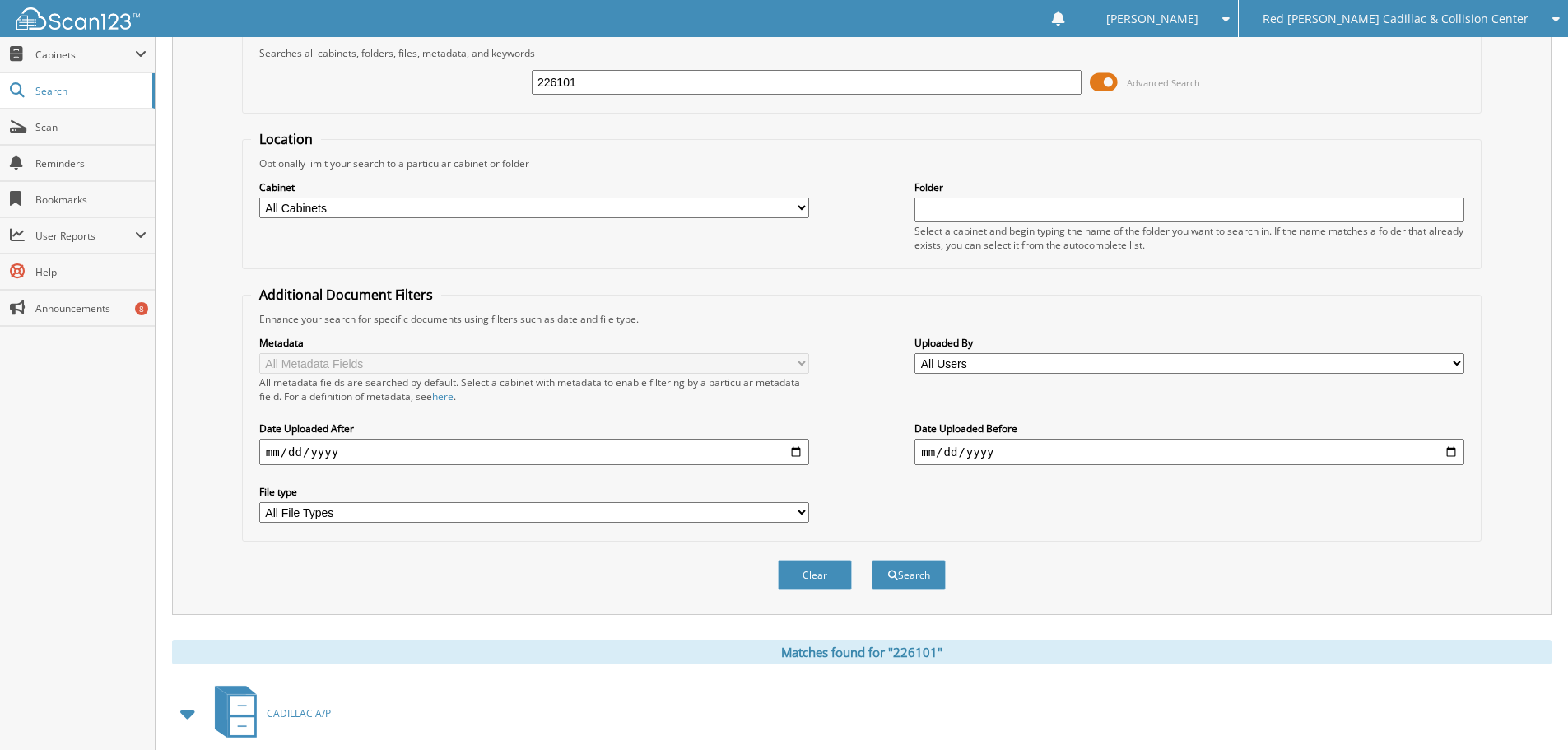
click at [1418, 30] on div "Red [PERSON_NAME] Cadillac & Collision Center" at bounding box center [1403, 19] width 313 height 37
click at [1410, 51] on link "Jaguar Land Rover [US_STATE][GEOGRAPHIC_DATA]" at bounding box center [1404, 51] width 330 height 29
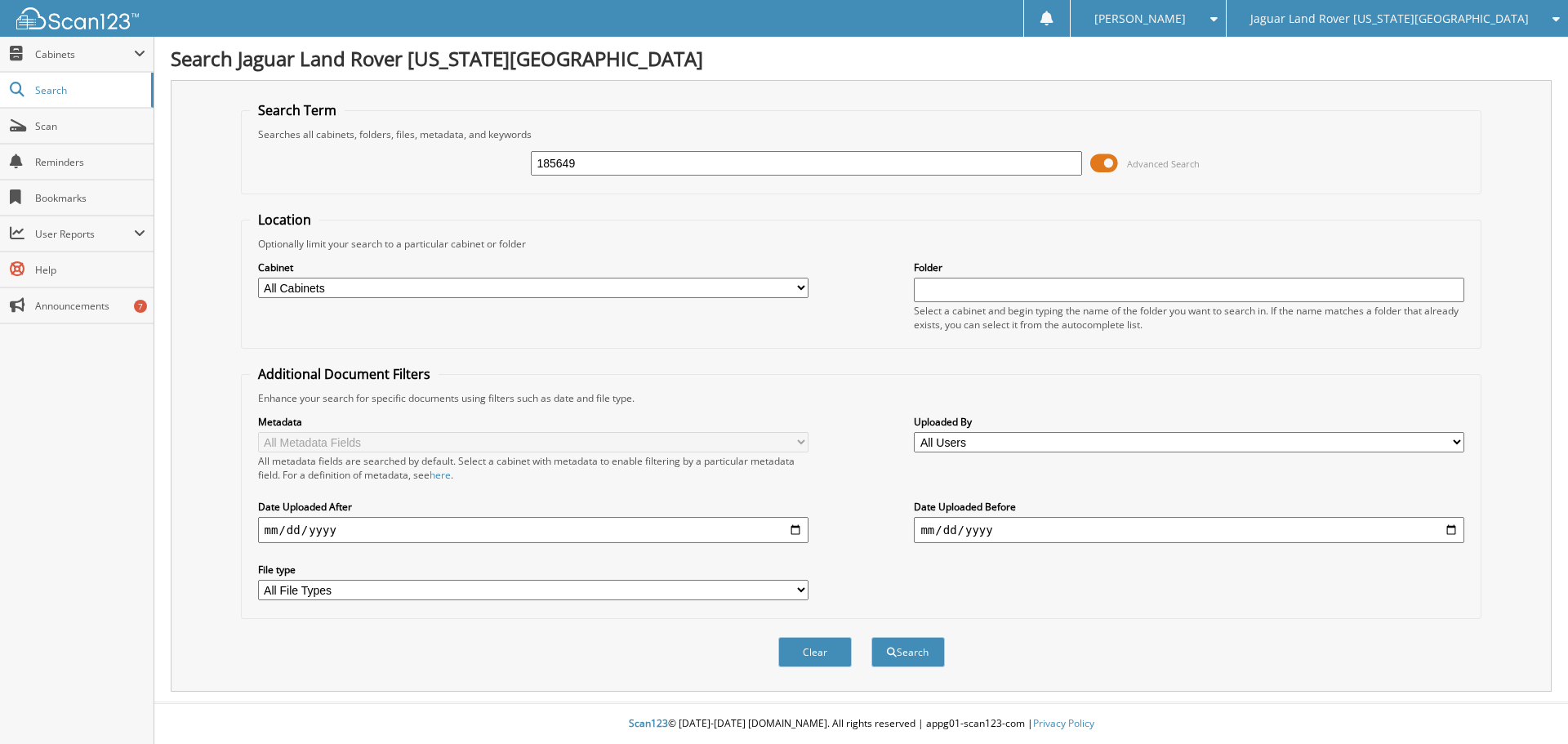
type input "185649"
click at [872, 637] on button "Search" at bounding box center [909, 652] width 73 height 31
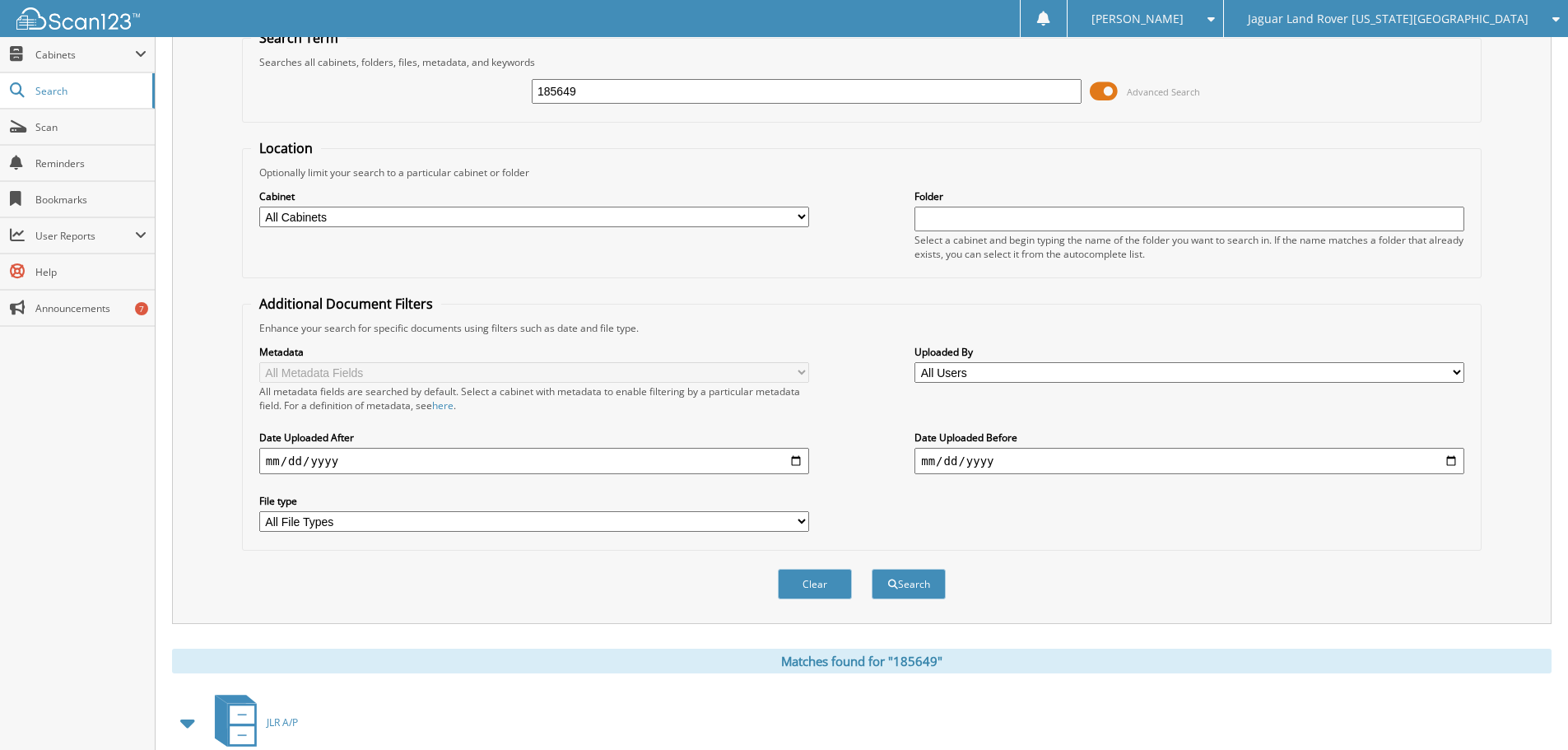
scroll to position [414, 0]
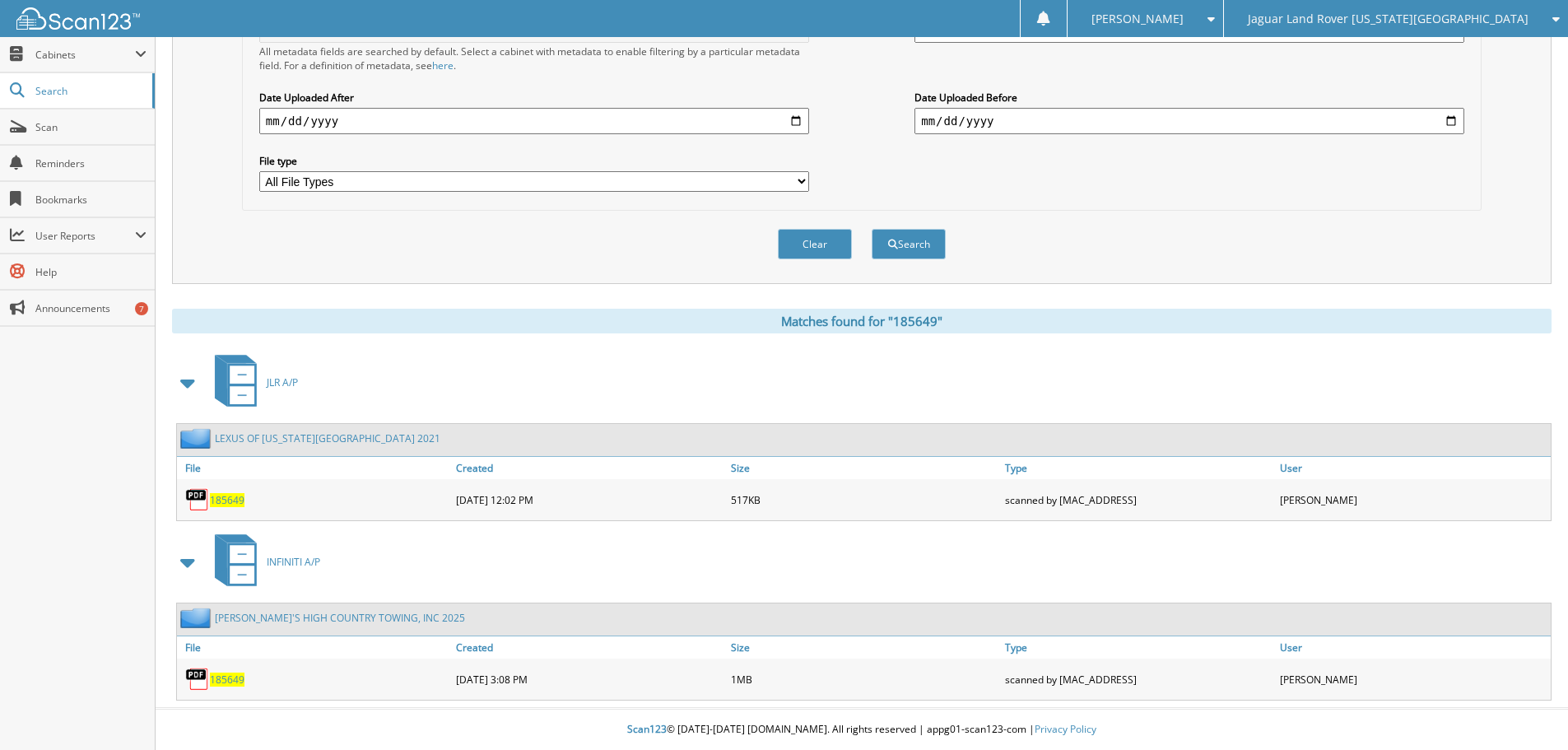
click at [219, 679] on span "185649" at bounding box center [227, 679] width 34 height 14
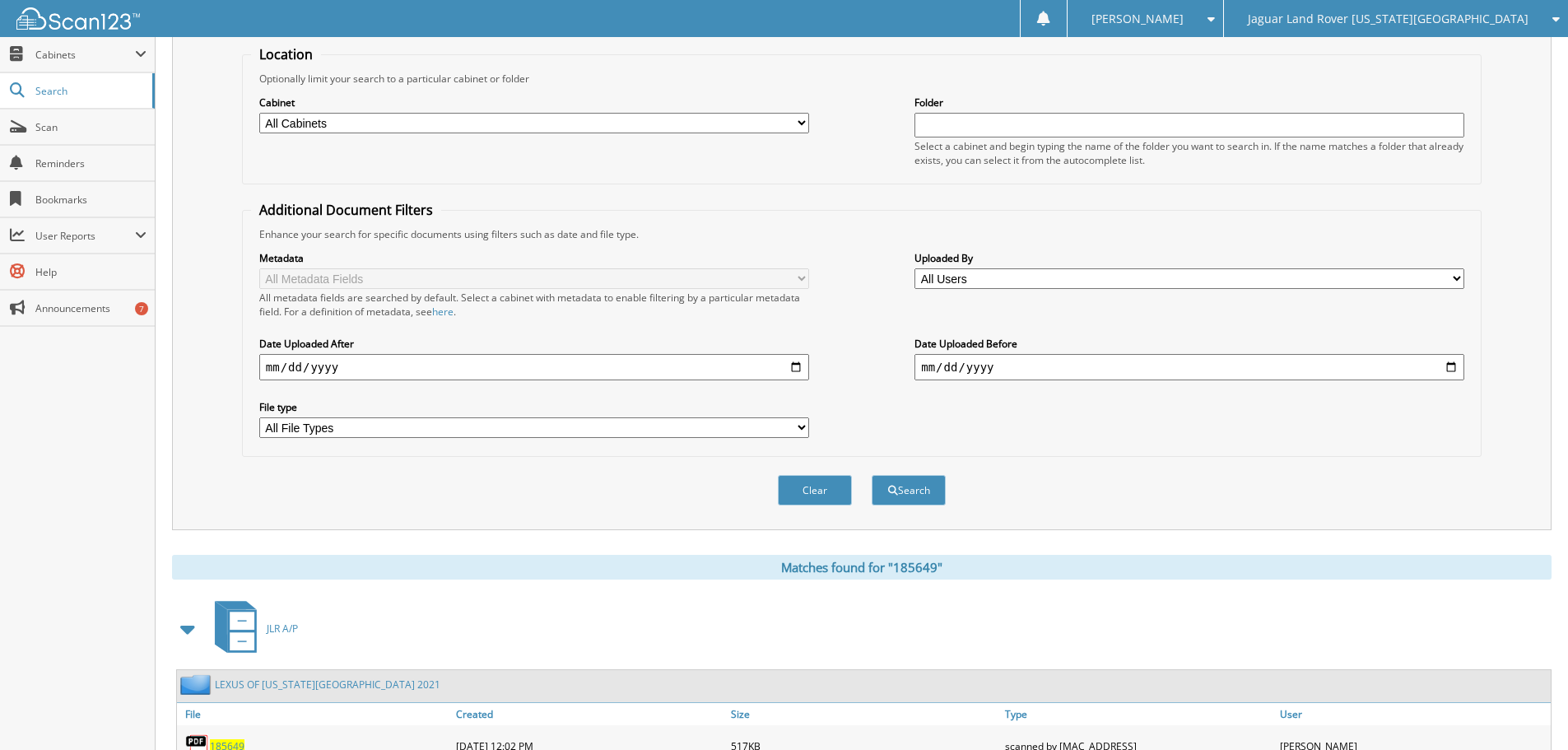
scroll to position [0, 0]
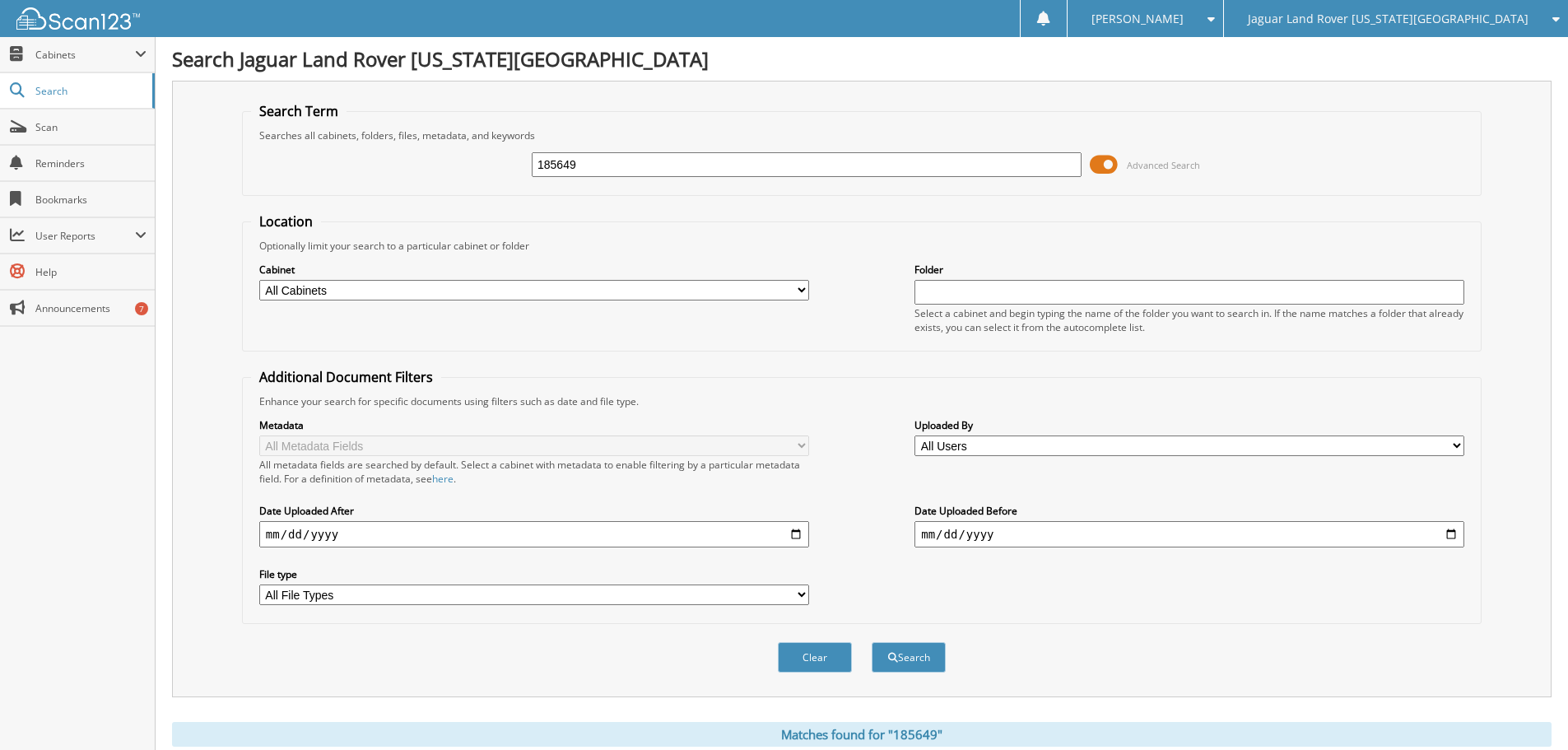
click at [1382, 33] on div "Jaguar Land Rover [US_STATE][GEOGRAPHIC_DATA]" at bounding box center [1396, 19] width 328 height 37
click at [1374, 45] on link "Red [PERSON_NAME] Cadillac & Collision Center" at bounding box center [1396, 51] width 344 height 29
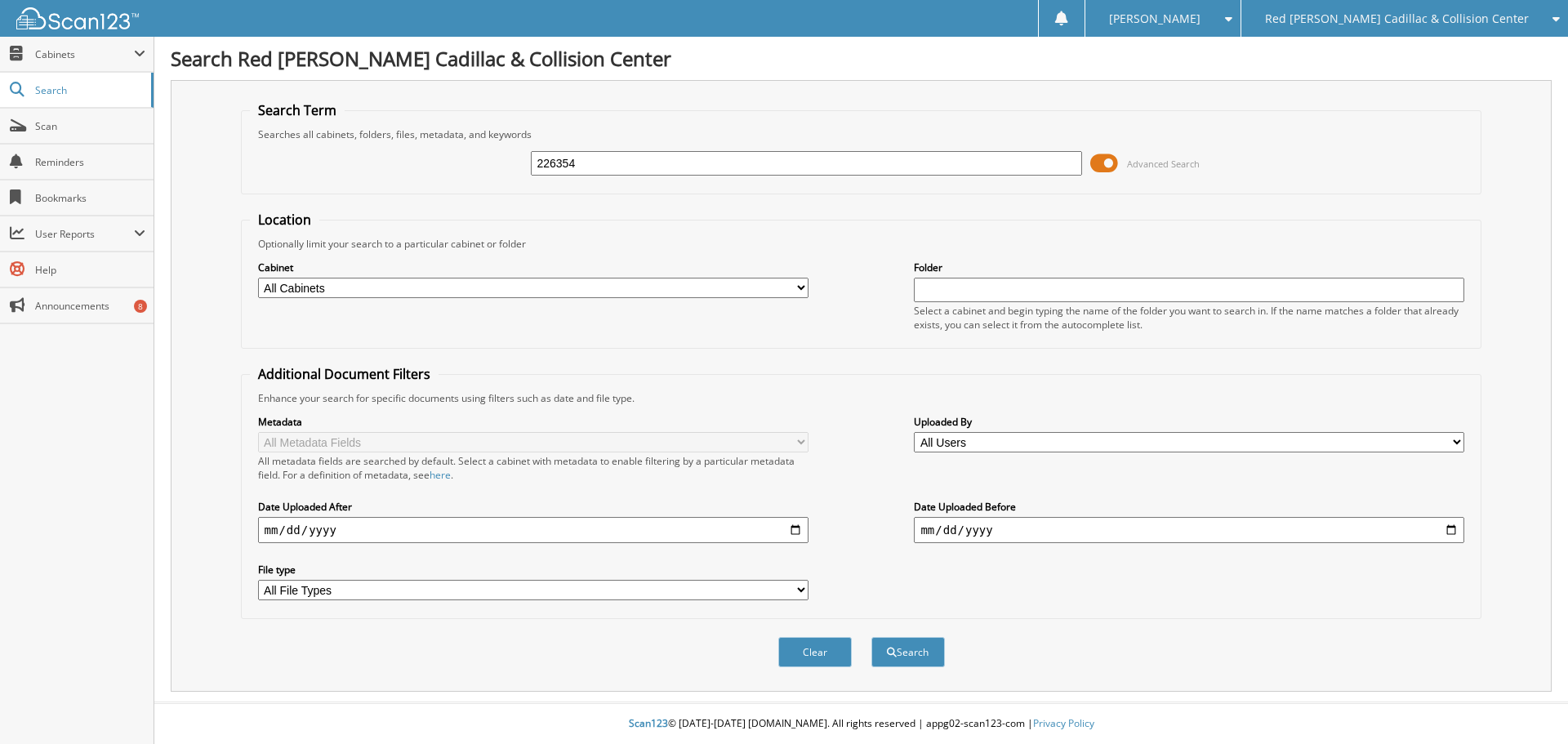
type input "226354"
click at [872, 637] on button "Search" at bounding box center [909, 652] width 73 height 31
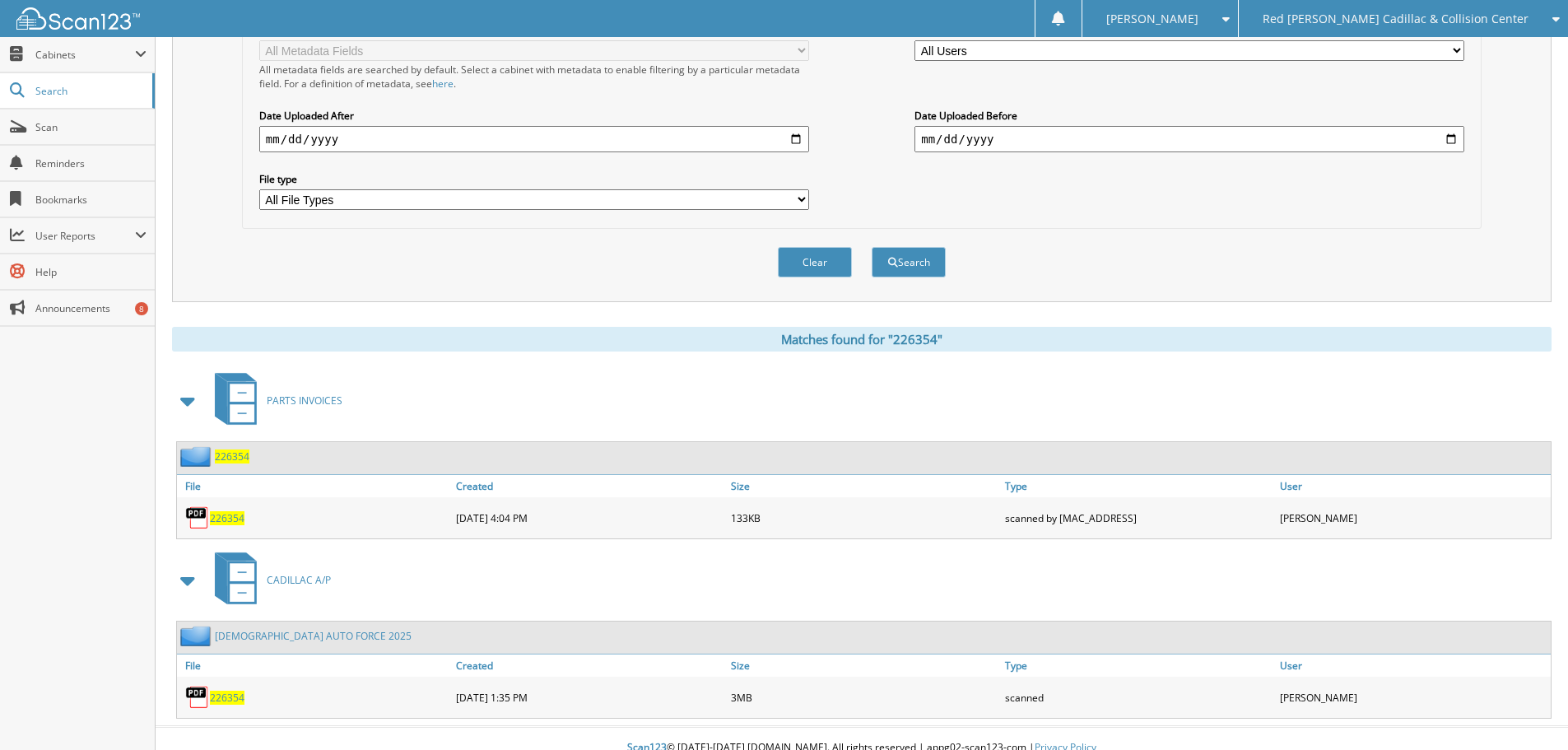
scroll to position [414, 0]
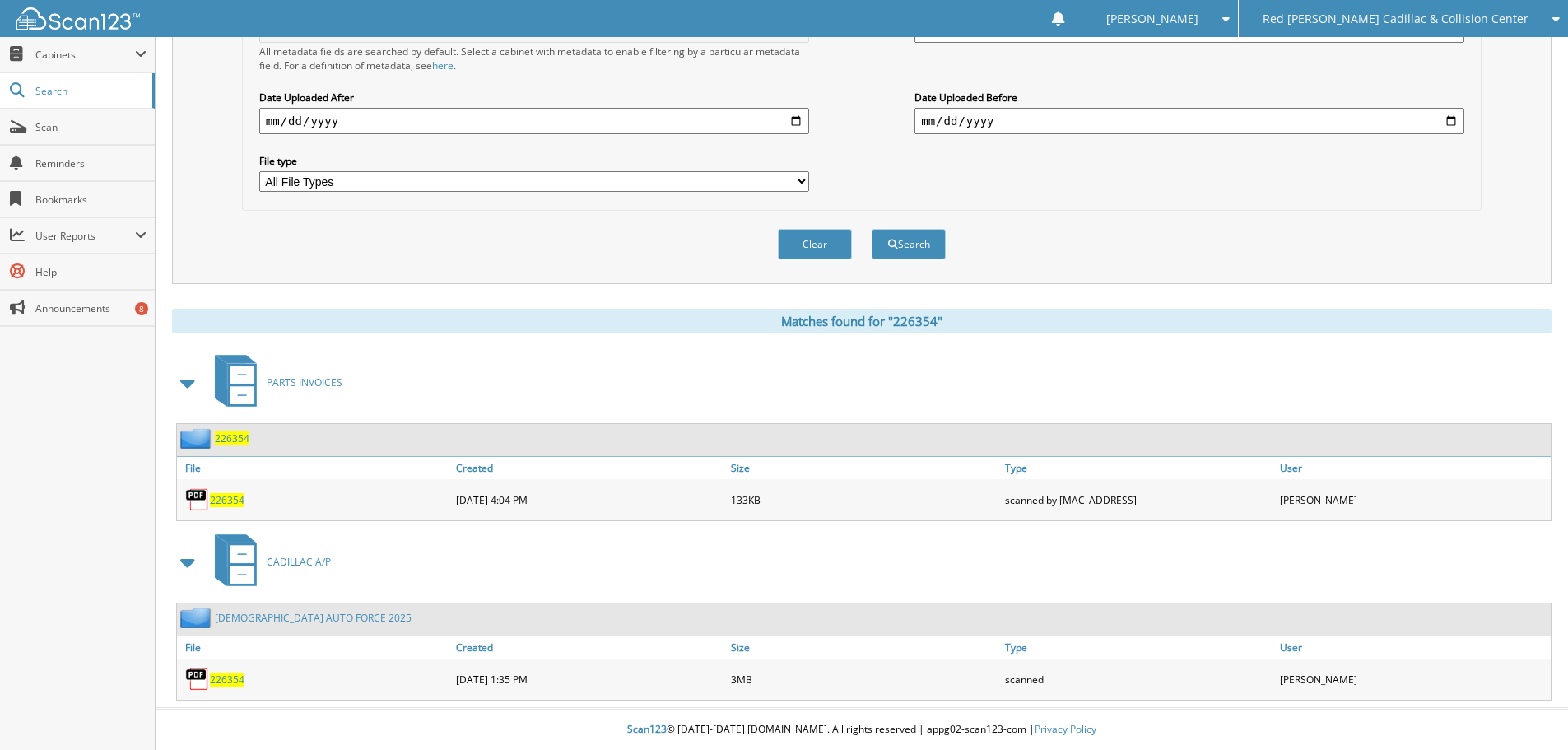
click at [227, 679] on span "226354" at bounding box center [227, 679] width 34 height 14
